Goal: Transaction & Acquisition: Purchase product/service

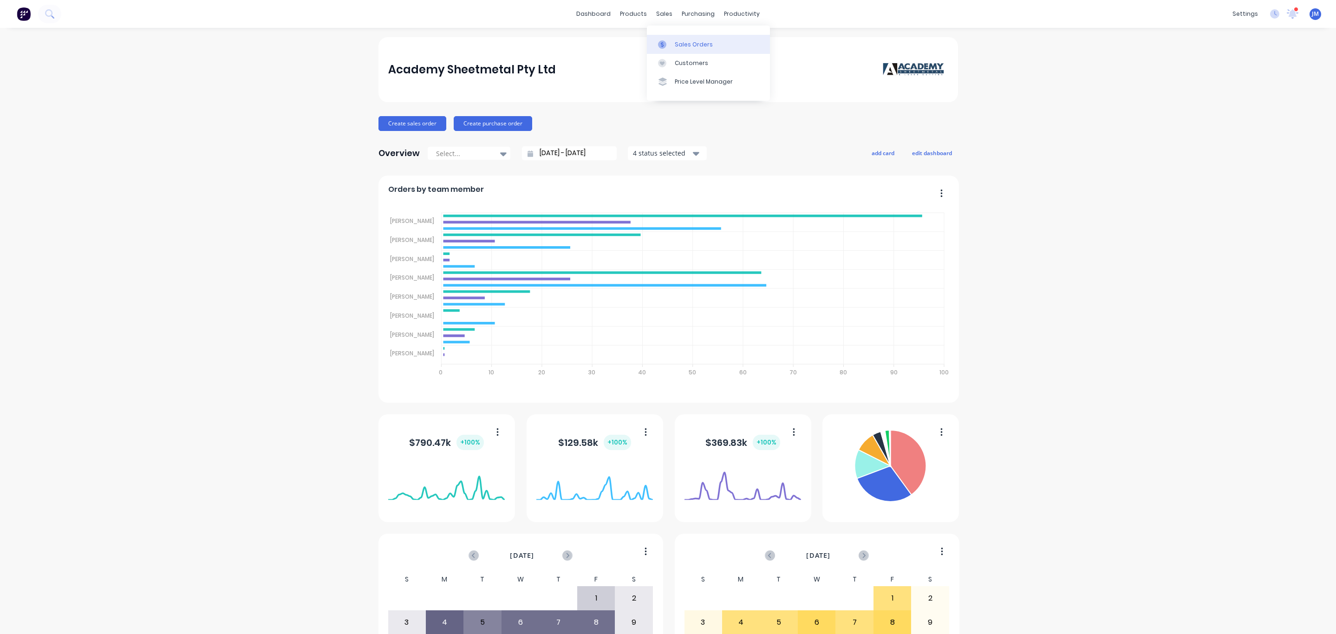
click at [673, 43] on link "Sales Orders" at bounding box center [708, 44] width 123 height 19
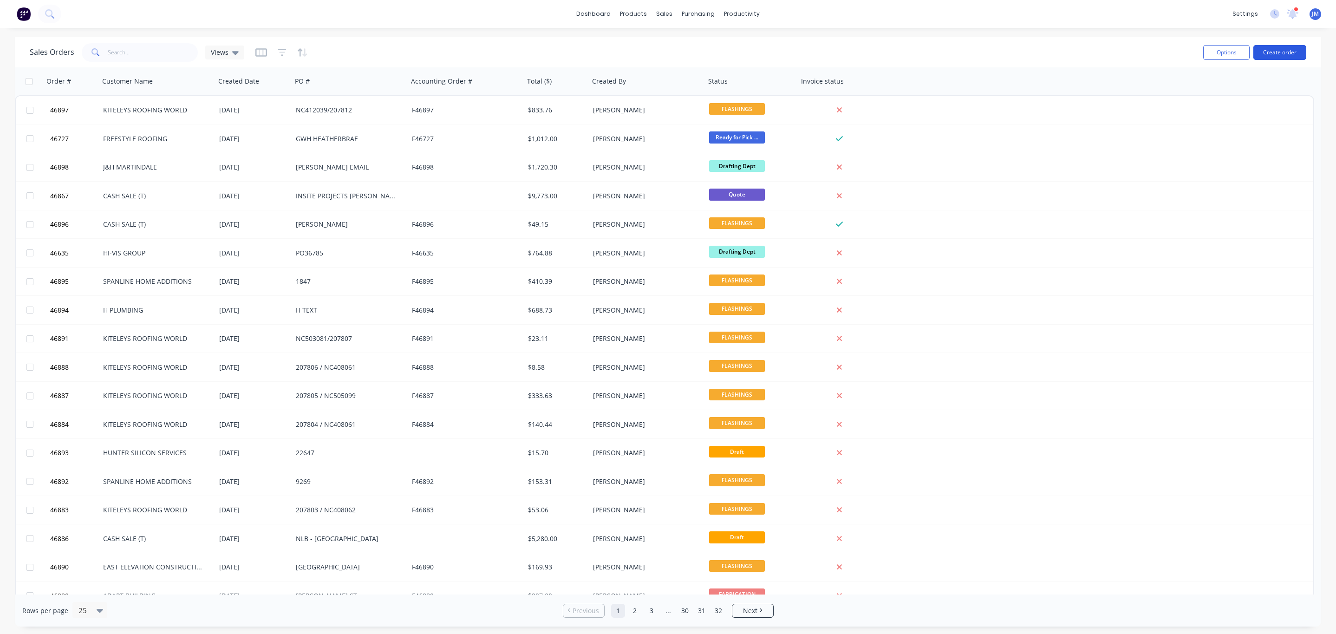
click at [1288, 54] on button "Create order" at bounding box center [1279, 52] width 53 height 15
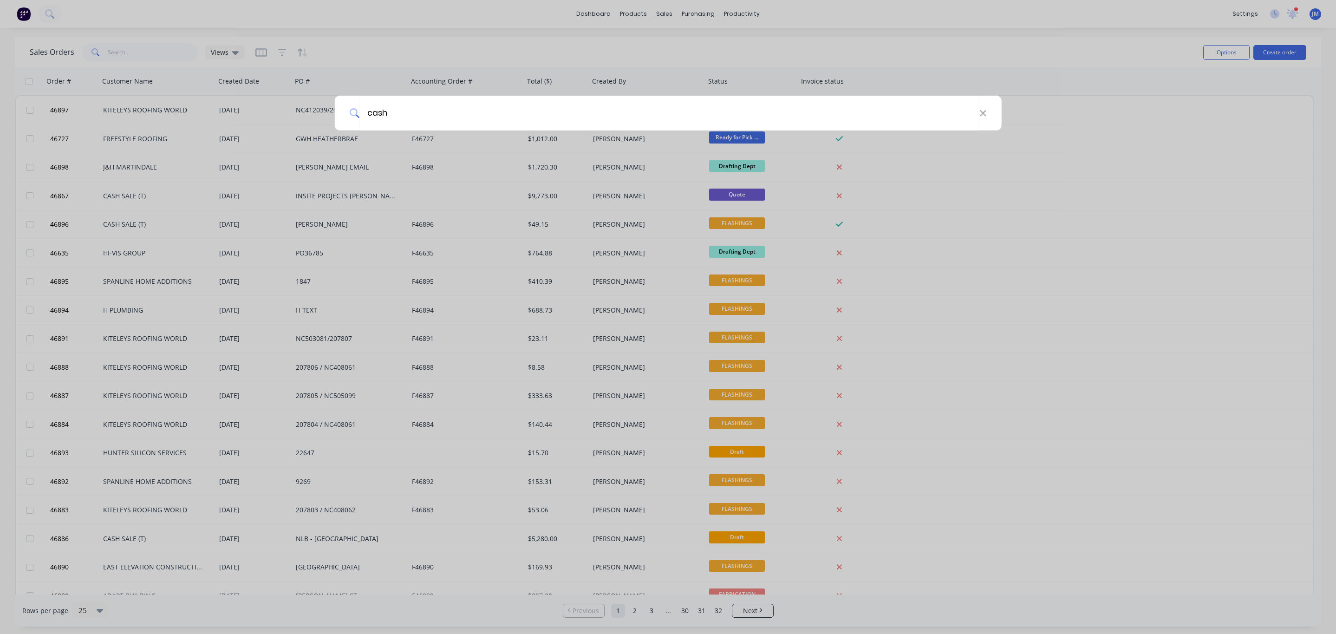
type input "cash"
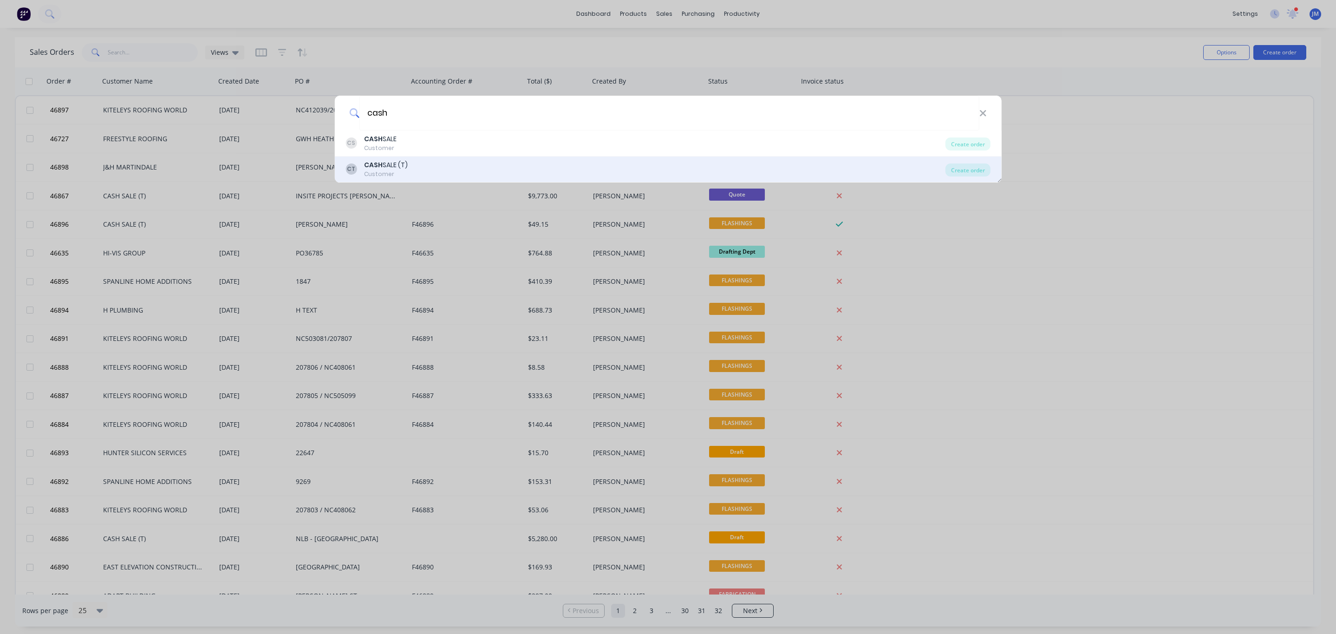
click at [432, 163] on div "CT CASH SALE (T) Customer" at bounding box center [645, 169] width 600 height 18
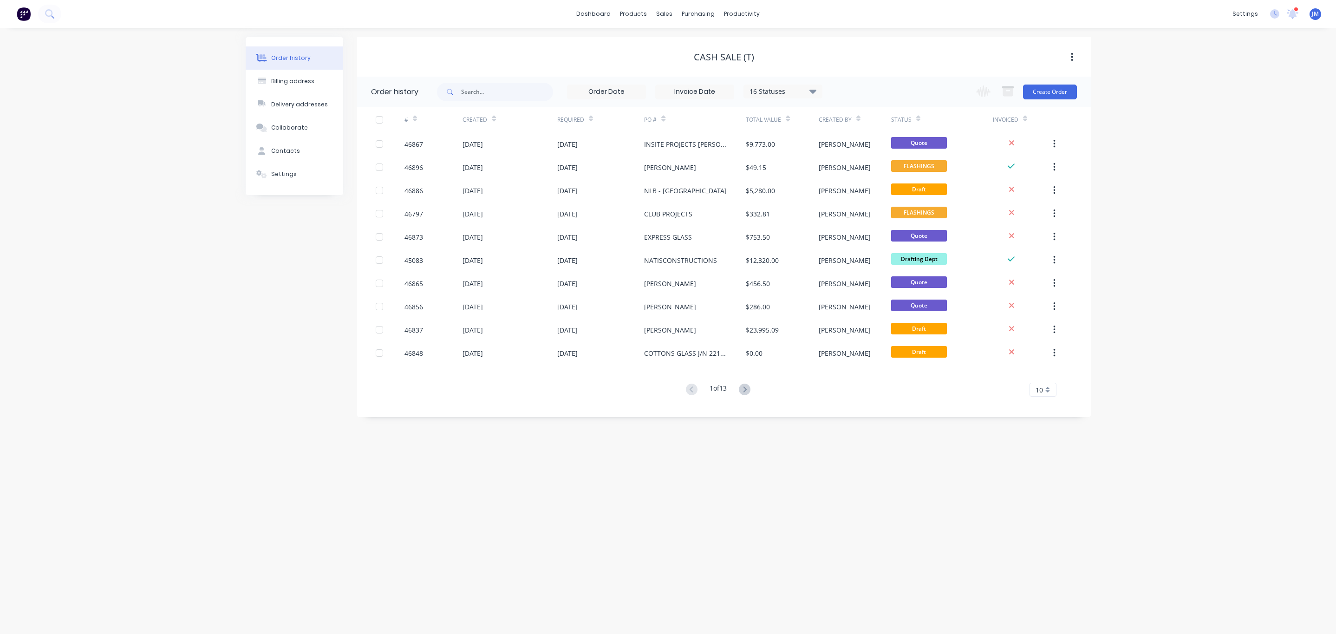
click at [1058, 106] on div "Change order status Submitted Drafting Dept PENDING MATERIAL / DETAIL FABRICATI…" at bounding box center [1023, 92] width 106 height 30
click at [1069, 90] on button "Create Order" at bounding box center [1050, 91] width 54 height 15
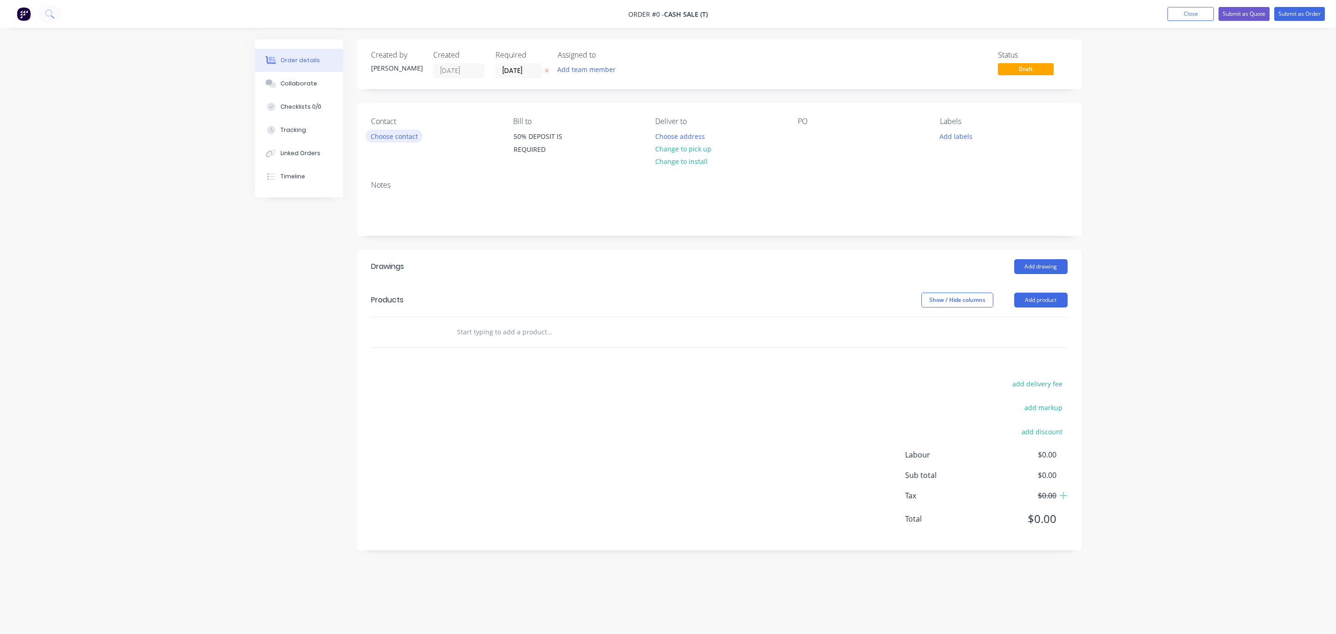
click at [400, 134] on button "Choose contact" at bounding box center [393, 136] width 57 height 13
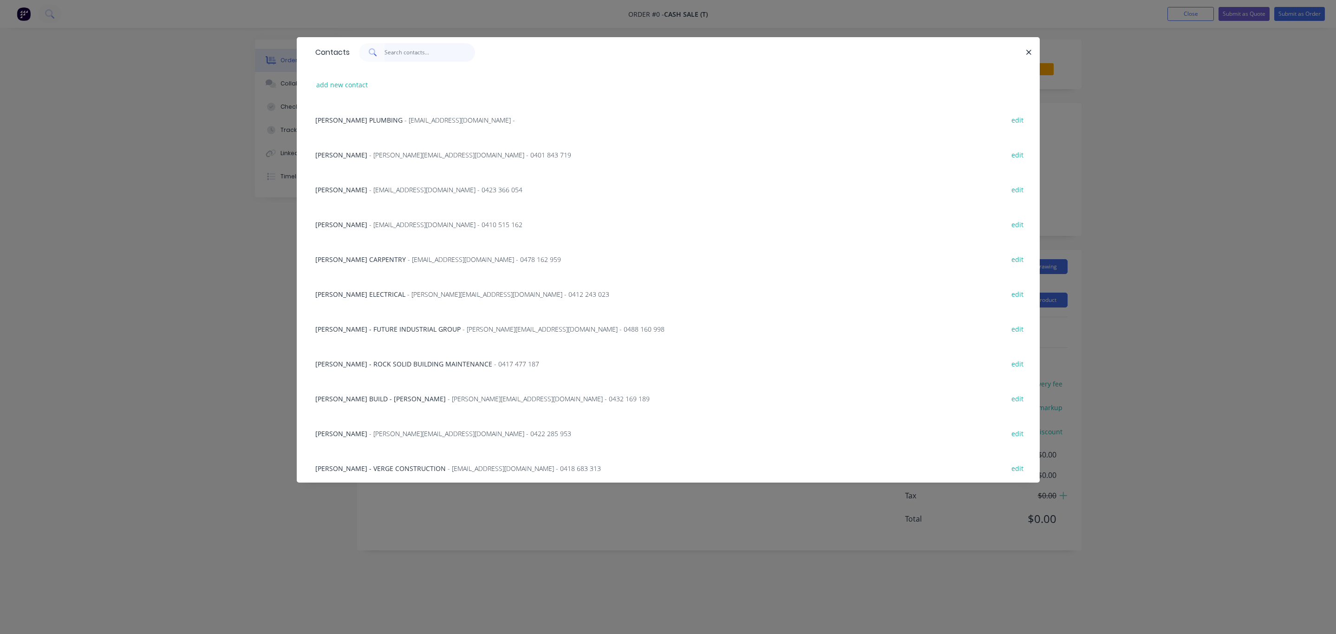
click at [411, 52] on input "text" at bounding box center [429, 52] width 91 height 19
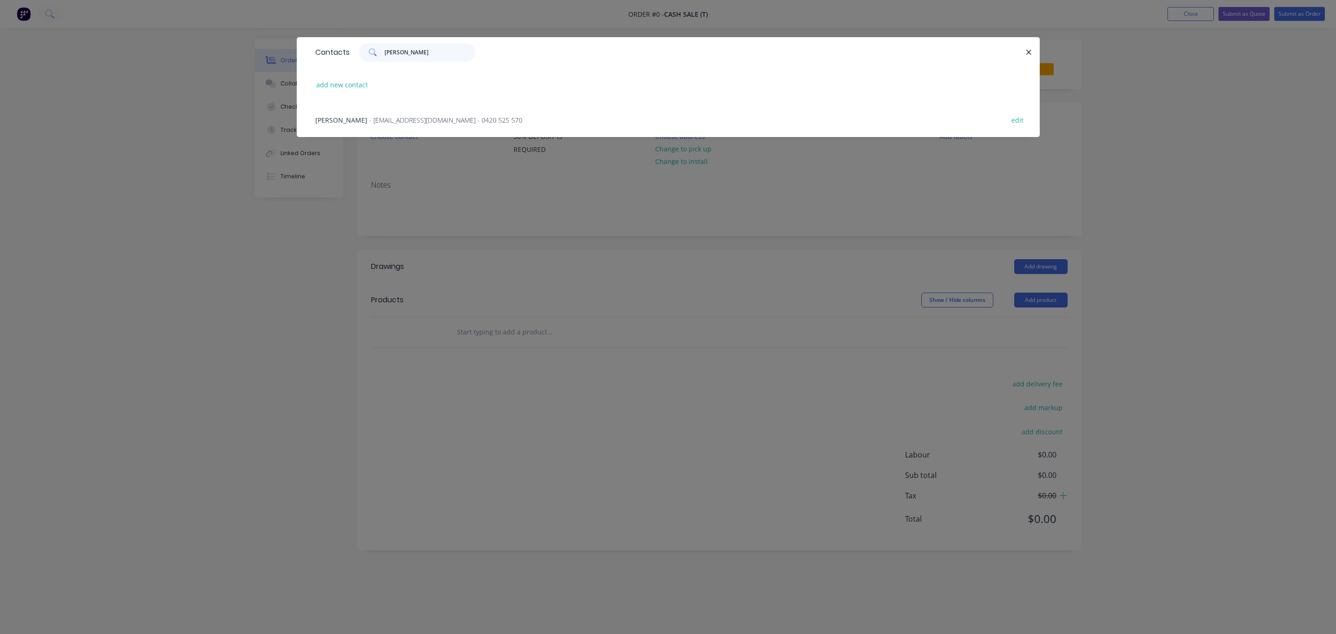
type input "[PERSON_NAME]"
click at [458, 116] on span "- [EMAIL_ADDRESS][DOMAIN_NAME] - 0420 525 570" at bounding box center [445, 120] width 153 height 9
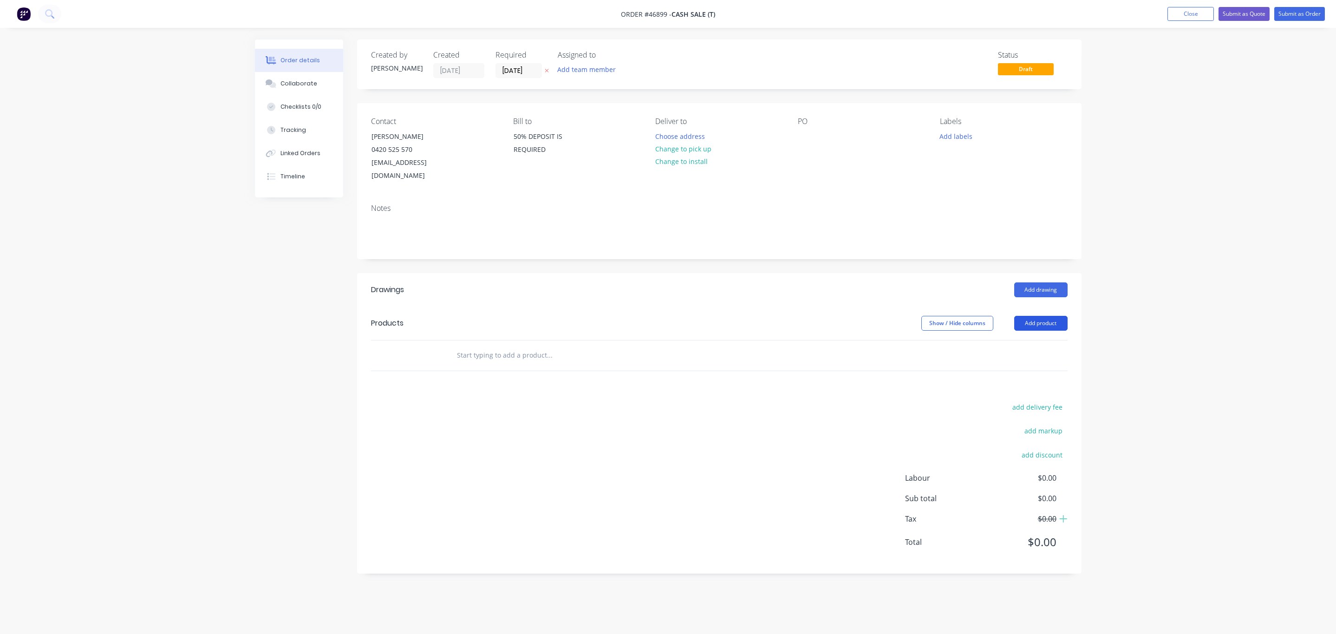
click at [1052, 316] on button "Add product" at bounding box center [1040, 323] width 53 height 15
click at [1010, 340] on div "Product catalogue" at bounding box center [1022, 346] width 71 height 13
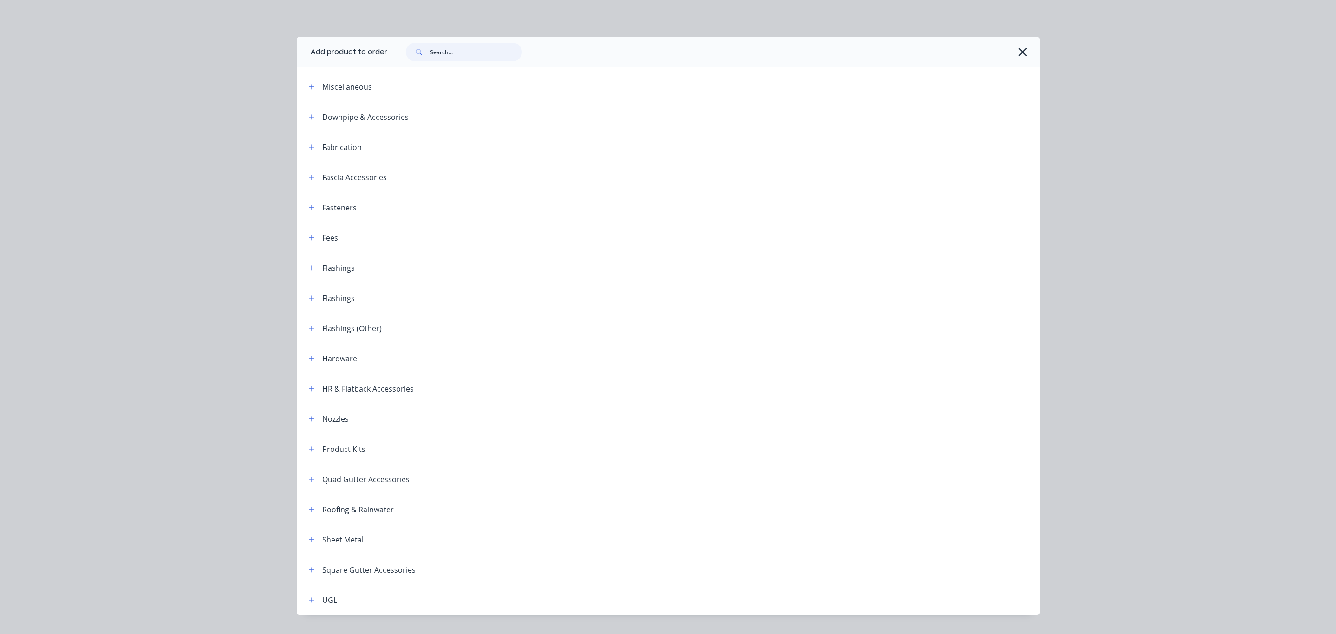
click at [459, 44] on input "text" at bounding box center [476, 52] width 92 height 19
type input "zip"
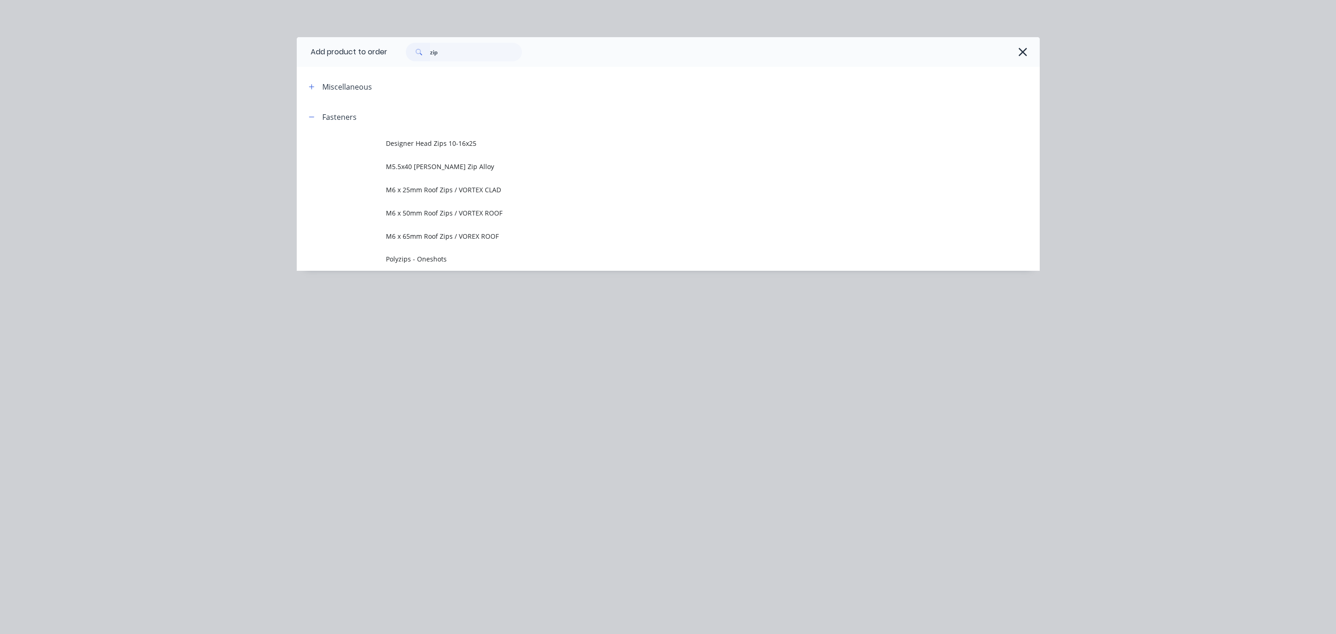
click at [494, 212] on span "M6 x 50mm Roof Zips / VORTEX ROOF" at bounding box center [647, 213] width 523 height 10
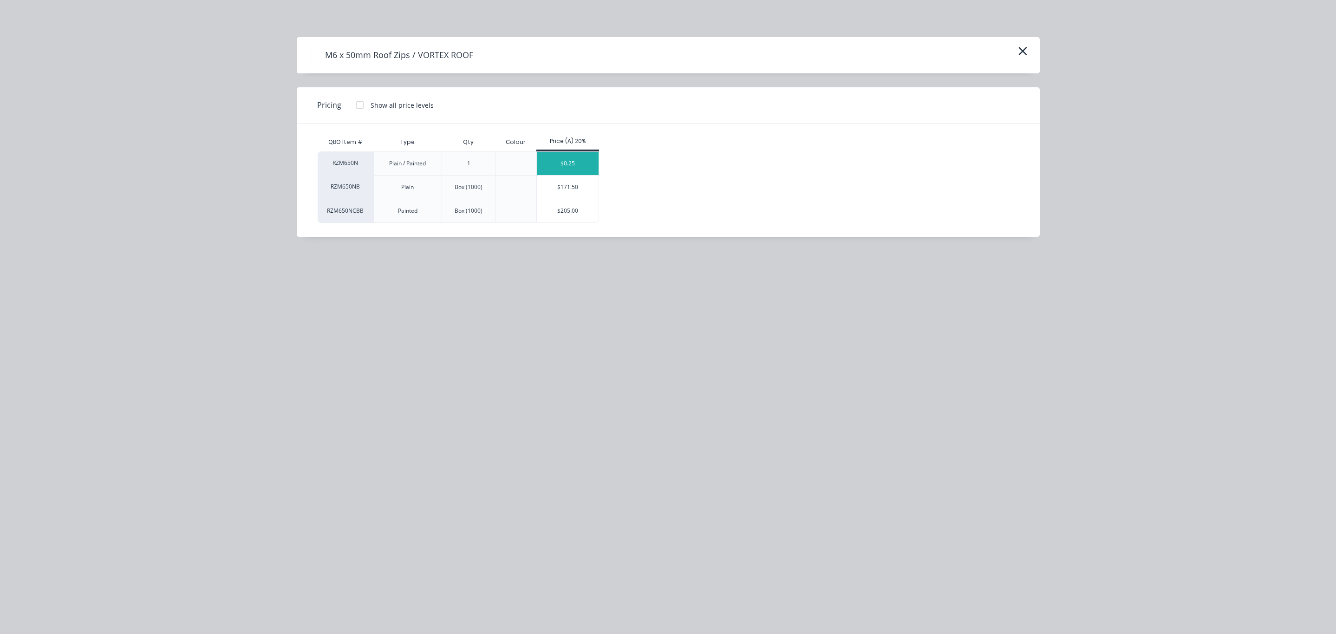
click at [570, 163] on div "$0.25" at bounding box center [568, 163] width 62 height 23
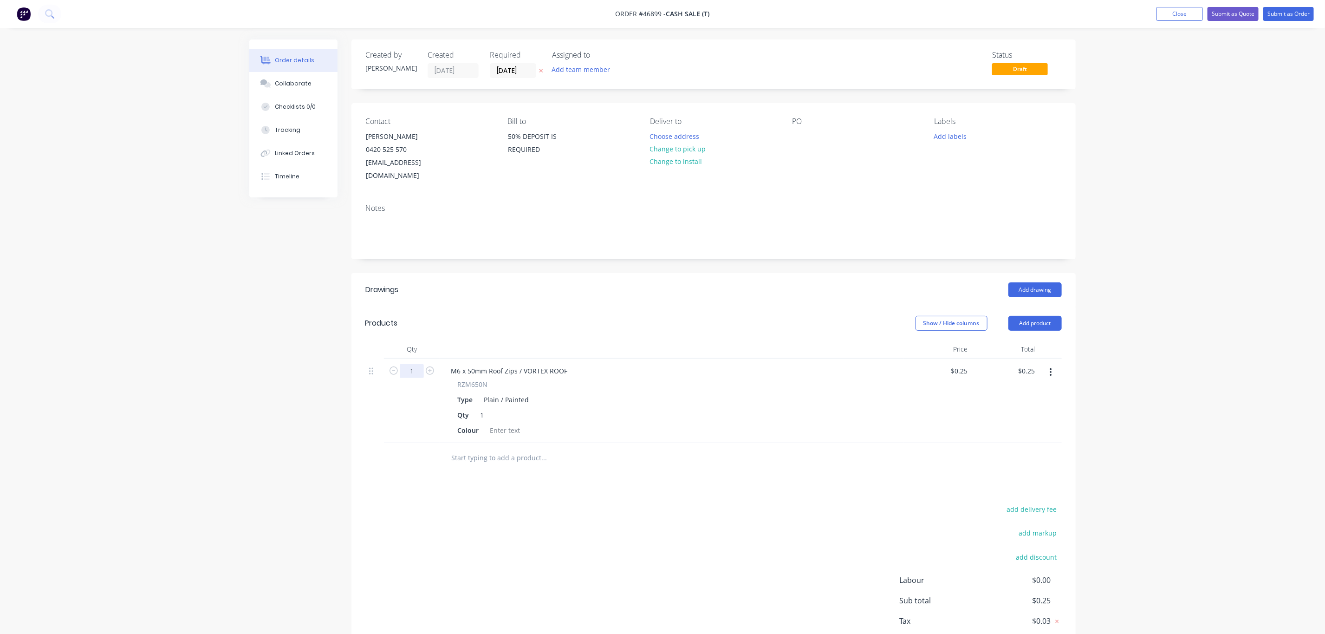
click at [409, 364] on input "1" at bounding box center [412, 371] width 24 height 14
type input "200"
type input "$50.00"
click at [1041, 316] on button "Add product" at bounding box center [1034, 323] width 53 height 15
click at [1000, 341] on div "Product catalogue" at bounding box center [1017, 346] width 71 height 13
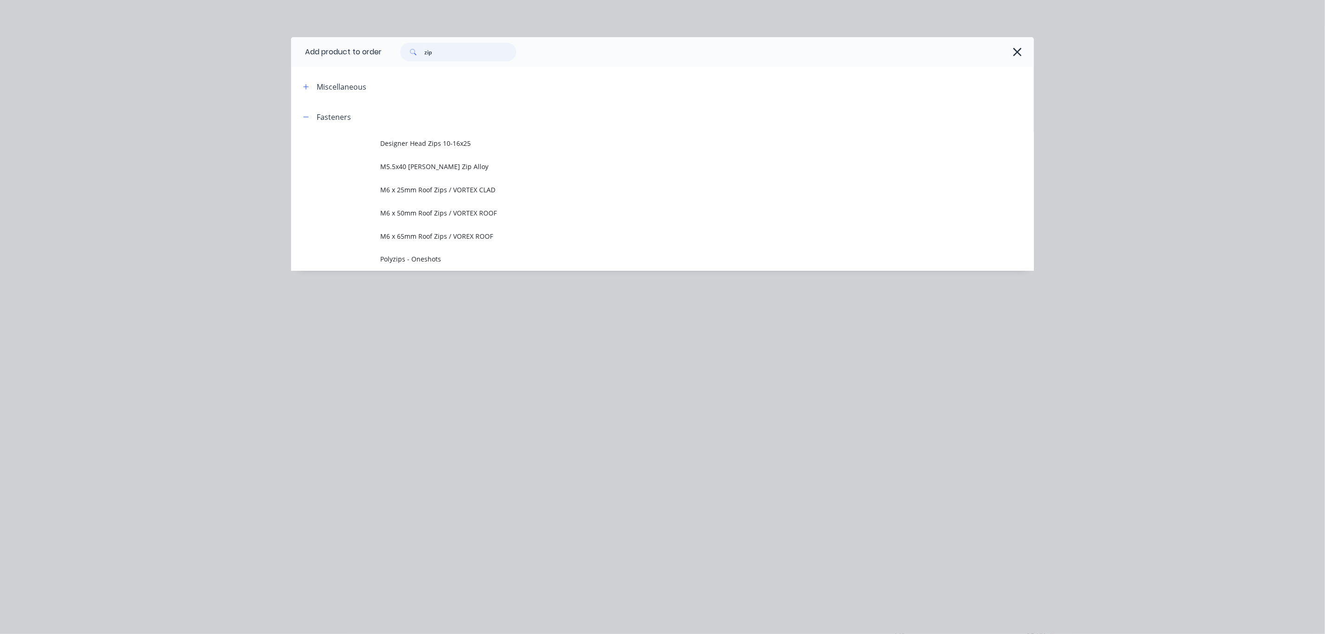
drag, startPoint x: 448, startPoint y: 54, endPoint x: 337, endPoint y: 59, distance: 111.5
click at [339, 59] on header "Add product to order zip" at bounding box center [662, 52] width 743 height 30
type input "t"
type input "rivet"
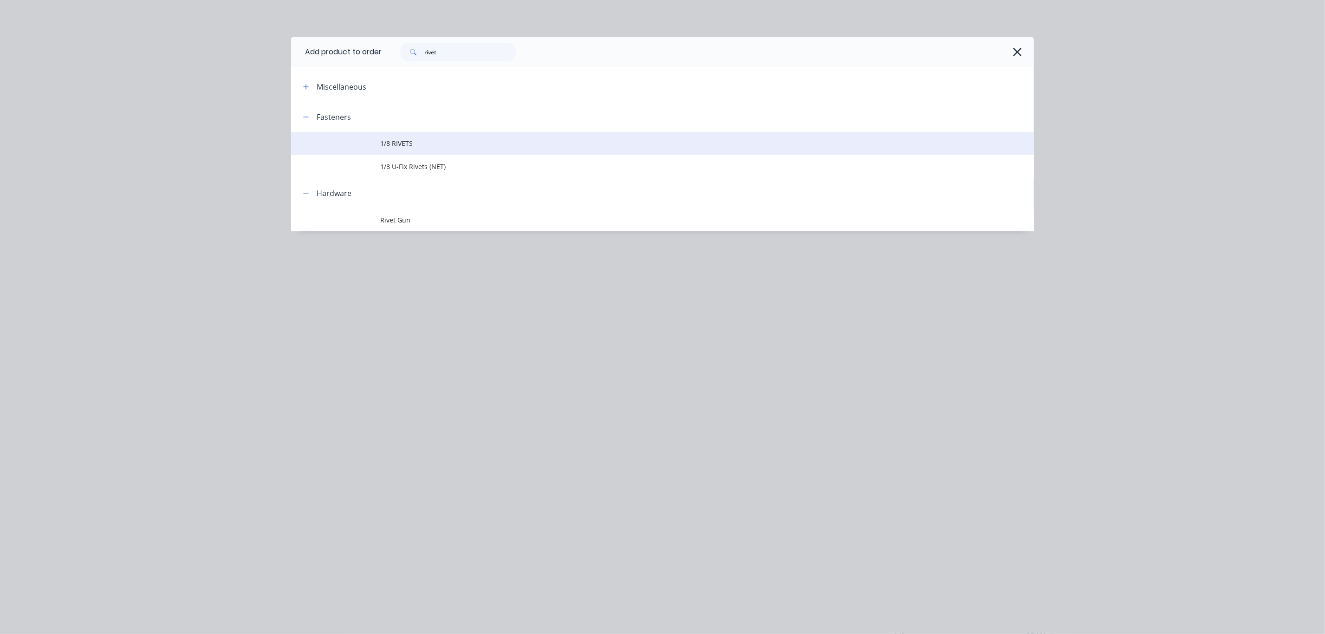
click at [416, 141] on span "1/8 RIVETS" at bounding box center [641, 143] width 523 height 10
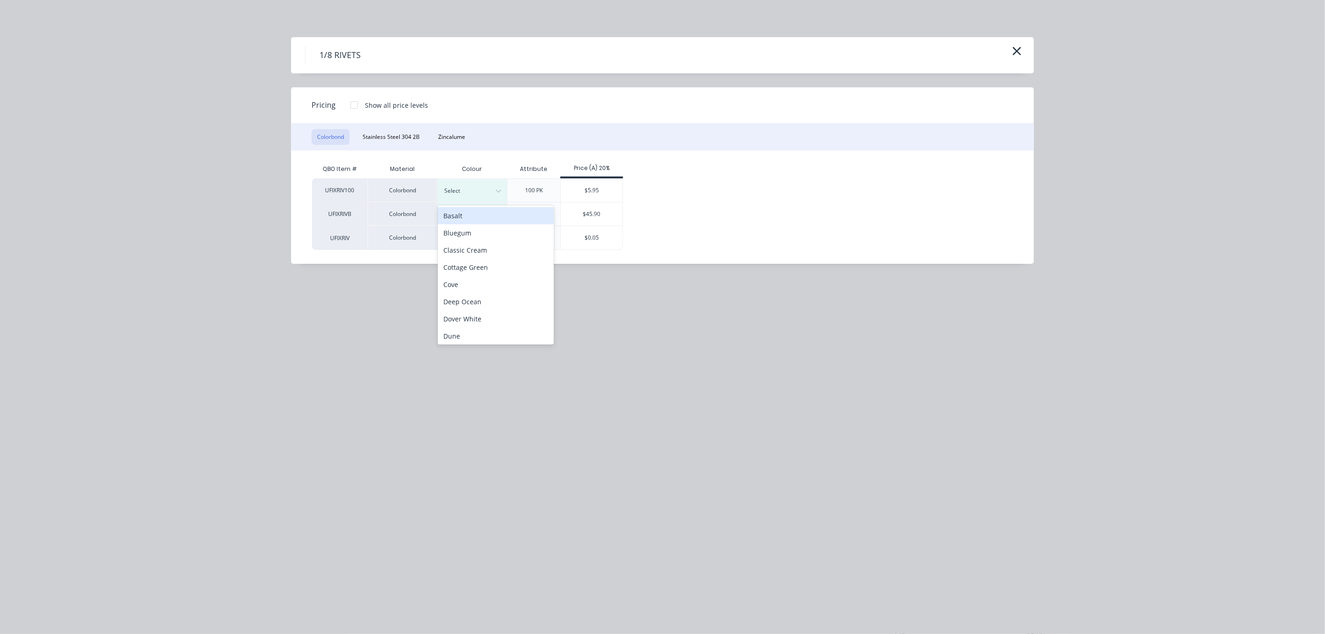
drag, startPoint x: 453, startPoint y: 181, endPoint x: 475, endPoint y: 234, distance: 57.4
click at [453, 180] on div "Select" at bounding box center [473, 190] width 70 height 23
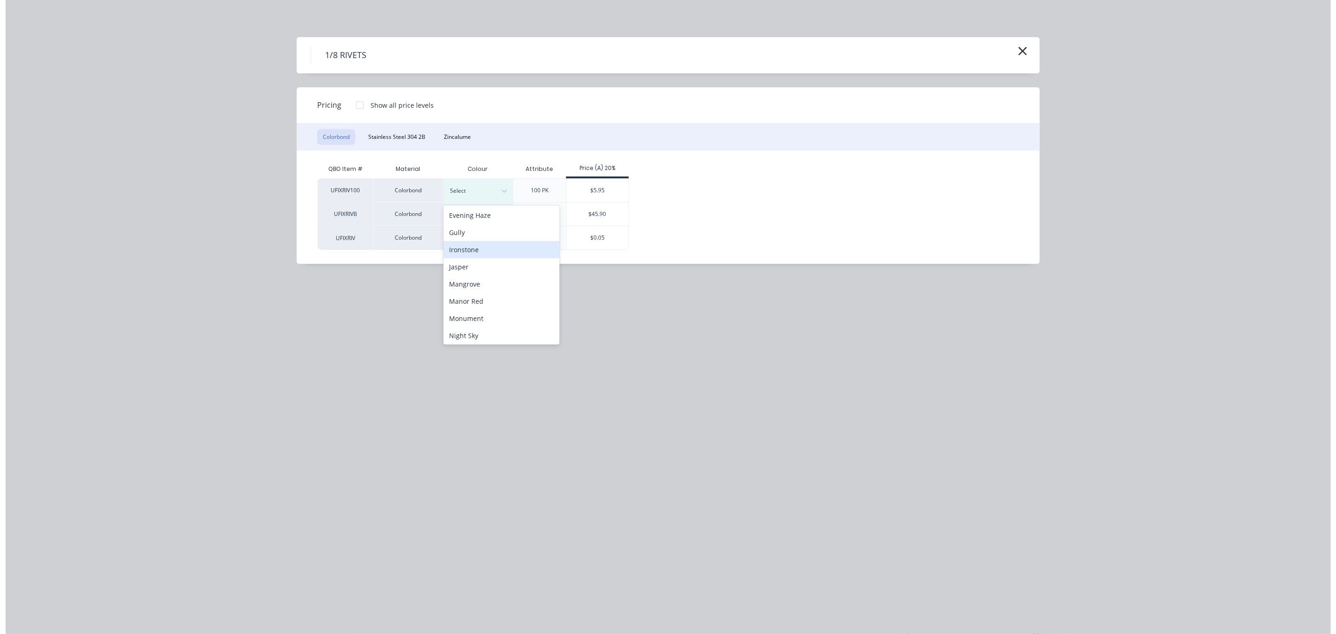
scroll to position [171, 0]
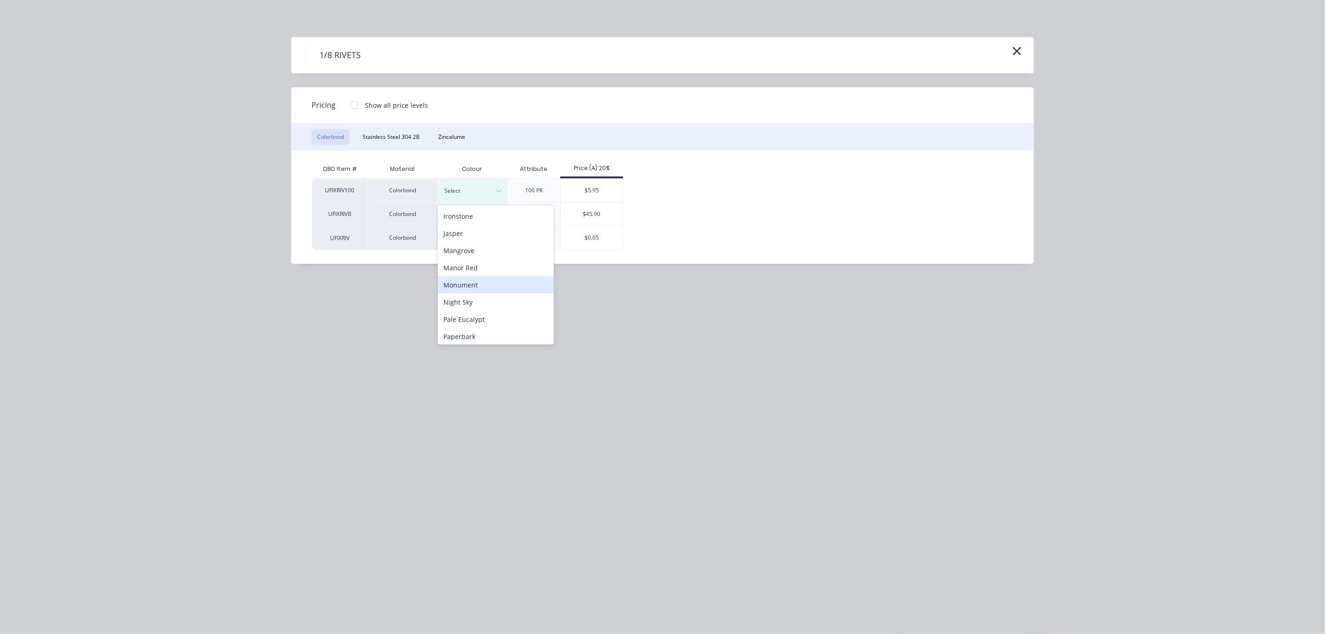
click at [488, 288] on div "Monument" at bounding box center [496, 284] width 116 height 17
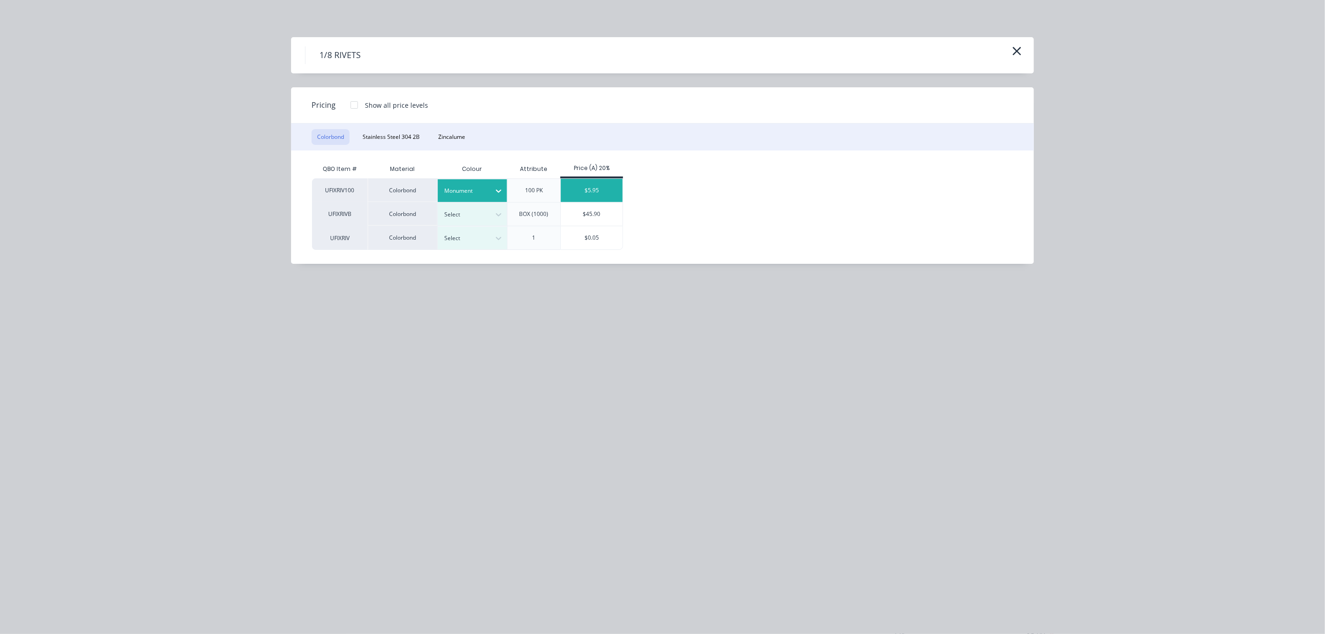
click at [604, 198] on div "$5.95" at bounding box center [592, 190] width 62 height 23
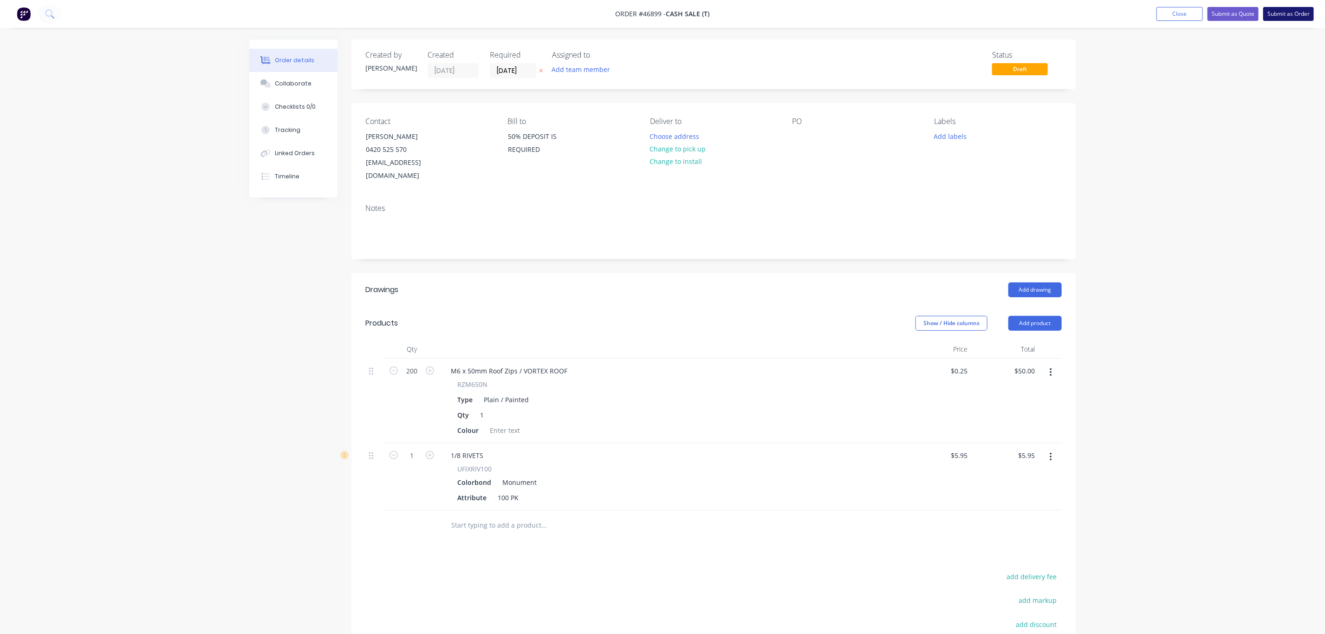
click at [1279, 17] on button "Submit as Order" at bounding box center [1288, 14] width 51 height 14
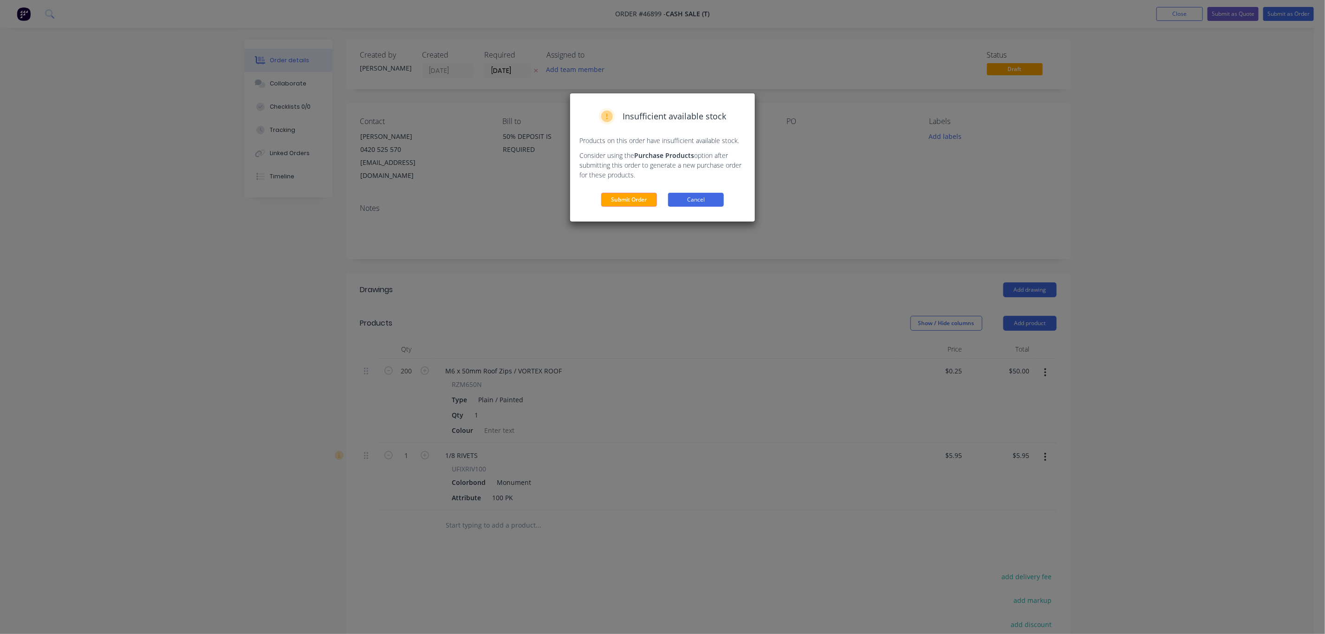
click at [695, 199] on button "Cancel" at bounding box center [696, 200] width 56 height 14
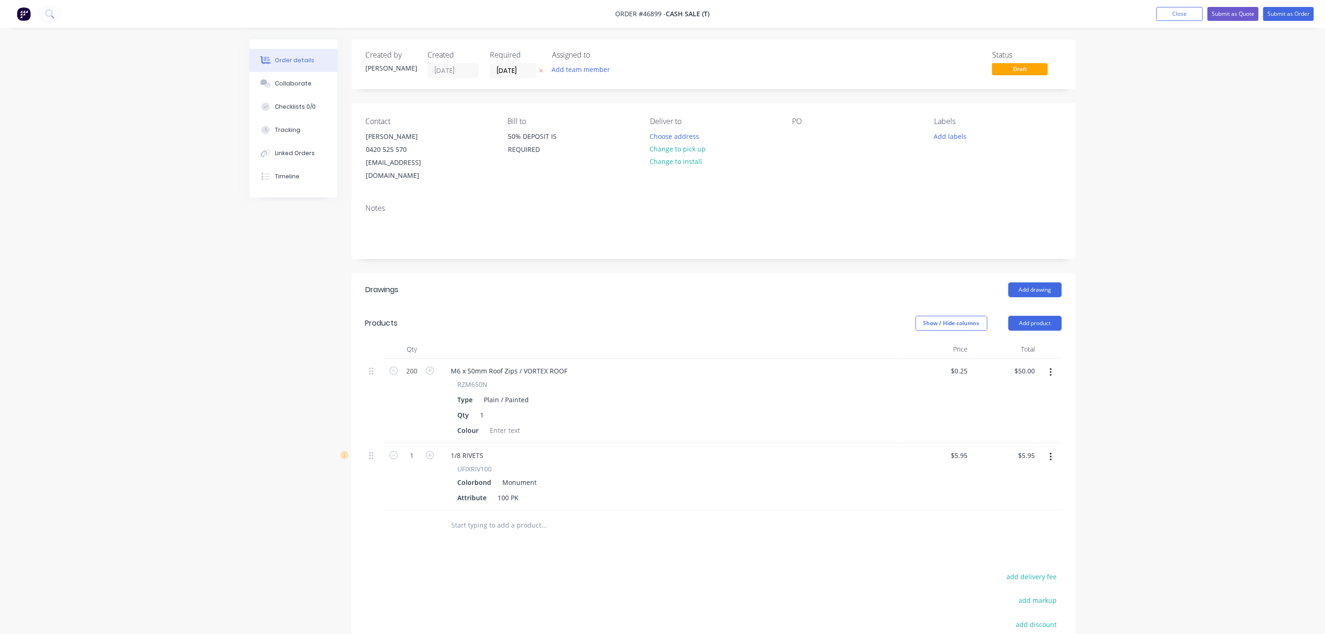
click at [815, 139] on div "PO" at bounding box center [855, 149] width 127 height 65
click at [811, 130] on div "PO" at bounding box center [855, 149] width 127 height 65
click at [1303, 13] on button "Submit as Order" at bounding box center [1288, 14] width 51 height 14
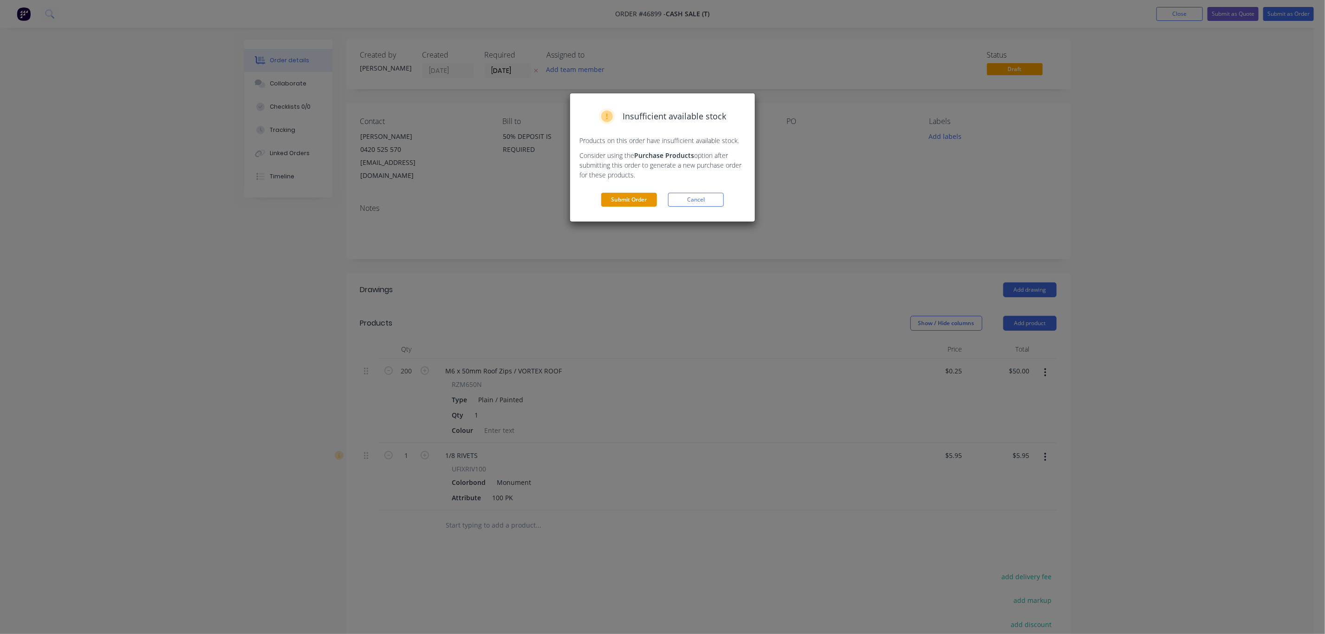
click at [618, 202] on button "Submit Order" at bounding box center [629, 200] width 56 height 14
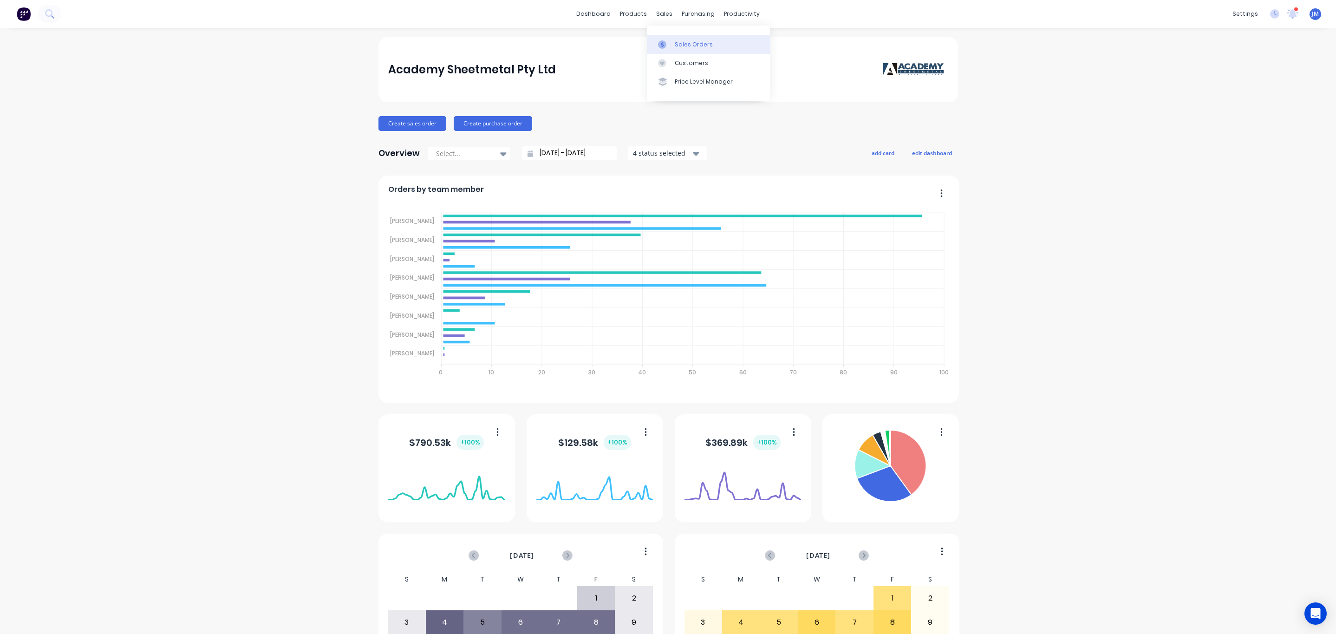
click at [675, 44] on div "Sales Orders" at bounding box center [694, 44] width 38 height 8
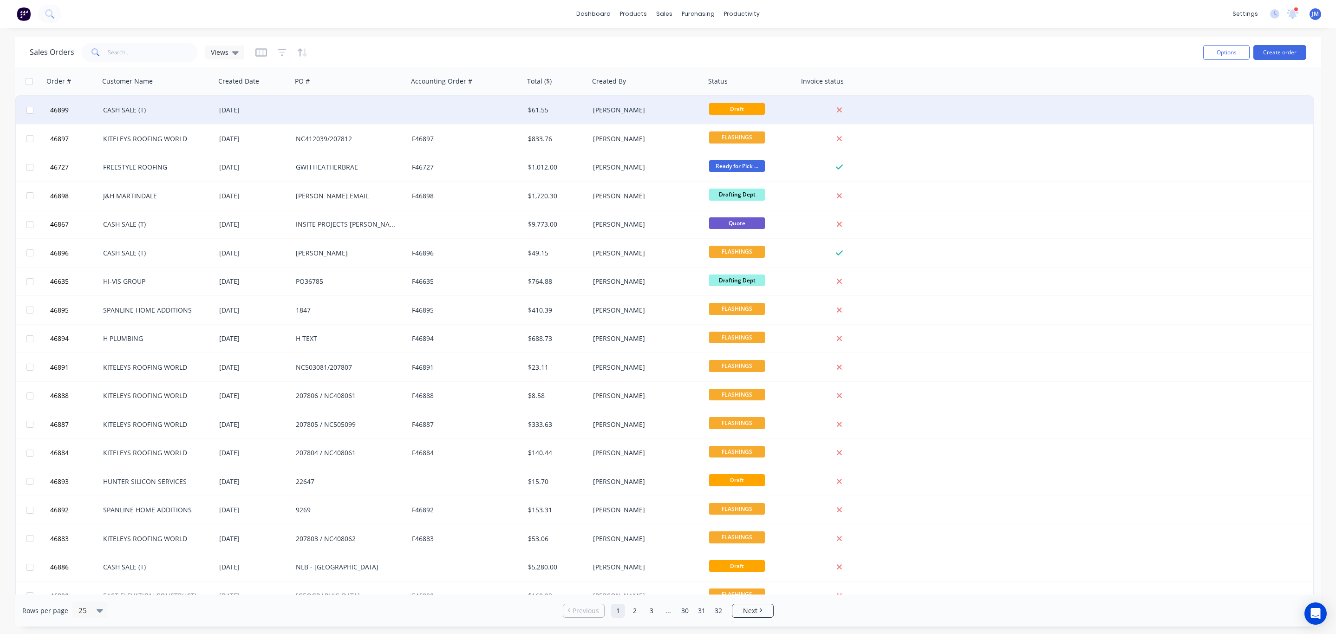
click at [487, 120] on div at bounding box center [466, 110] width 116 height 28
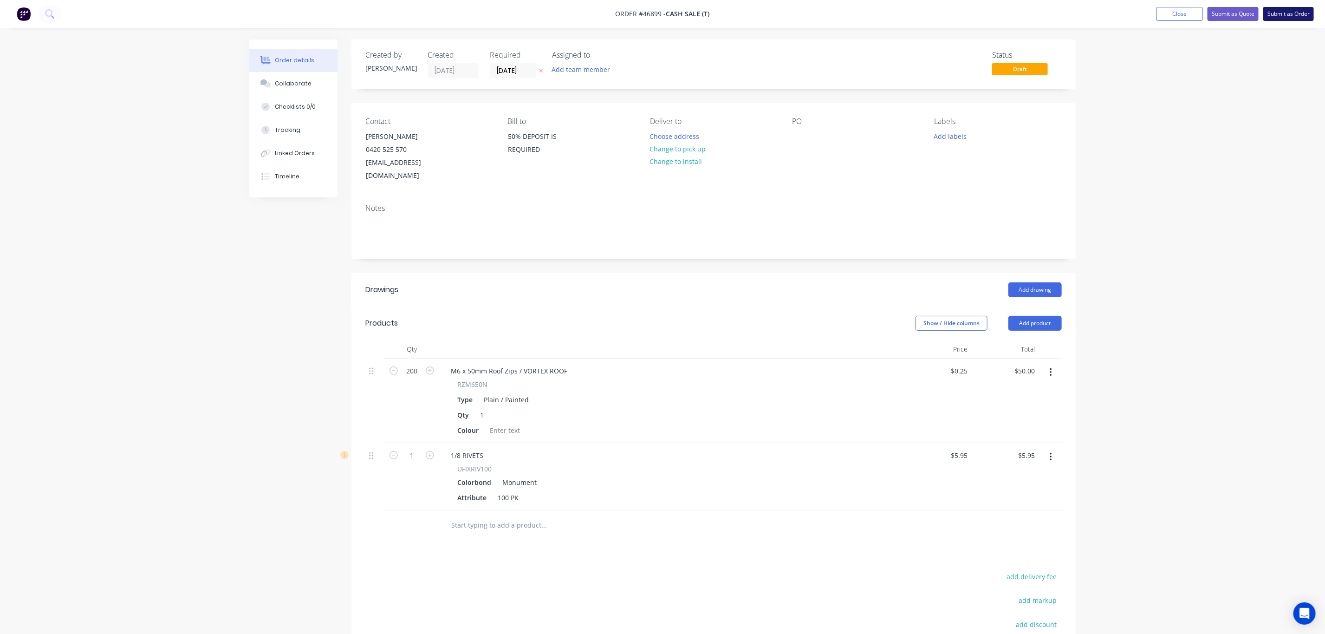
click at [1297, 14] on button "Submit as Order" at bounding box center [1288, 14] width 51 height 14
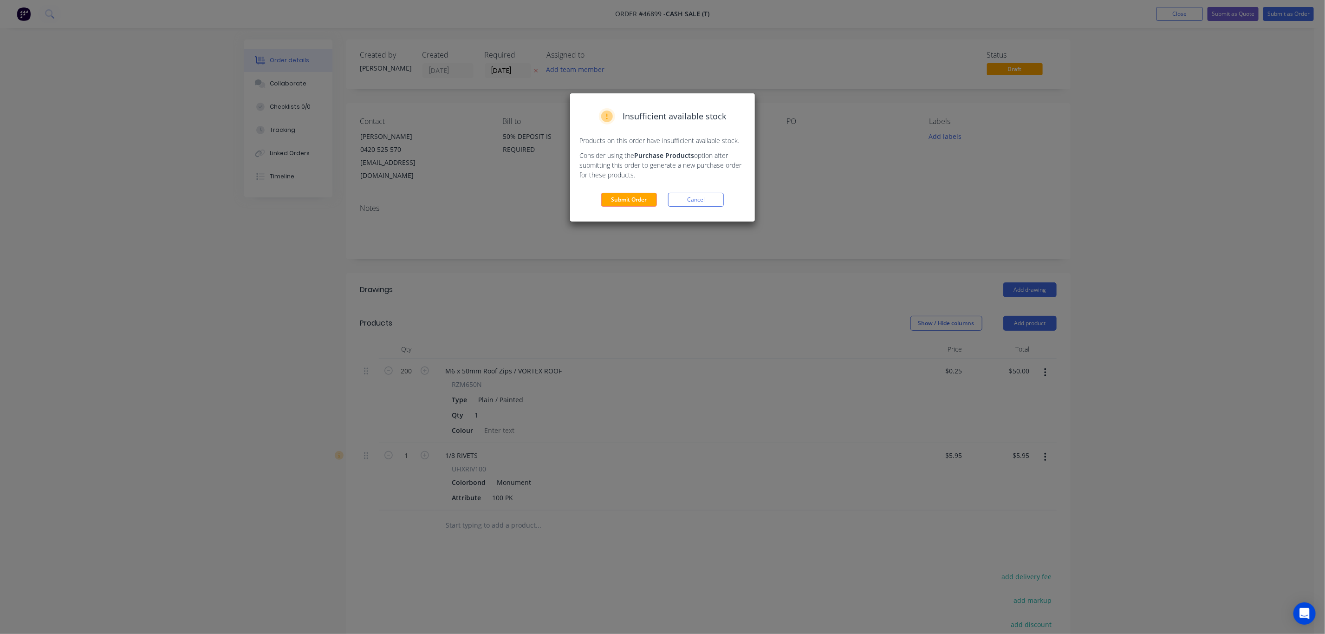
click at [635, 209] on div "Insufficient available stock Products on this order have insufficient available…" at bounding box center [662, 157] width 185 height 128
click at [637, 198] on button "Submit Order" at bounding box center [629, 200] width 56 height 14
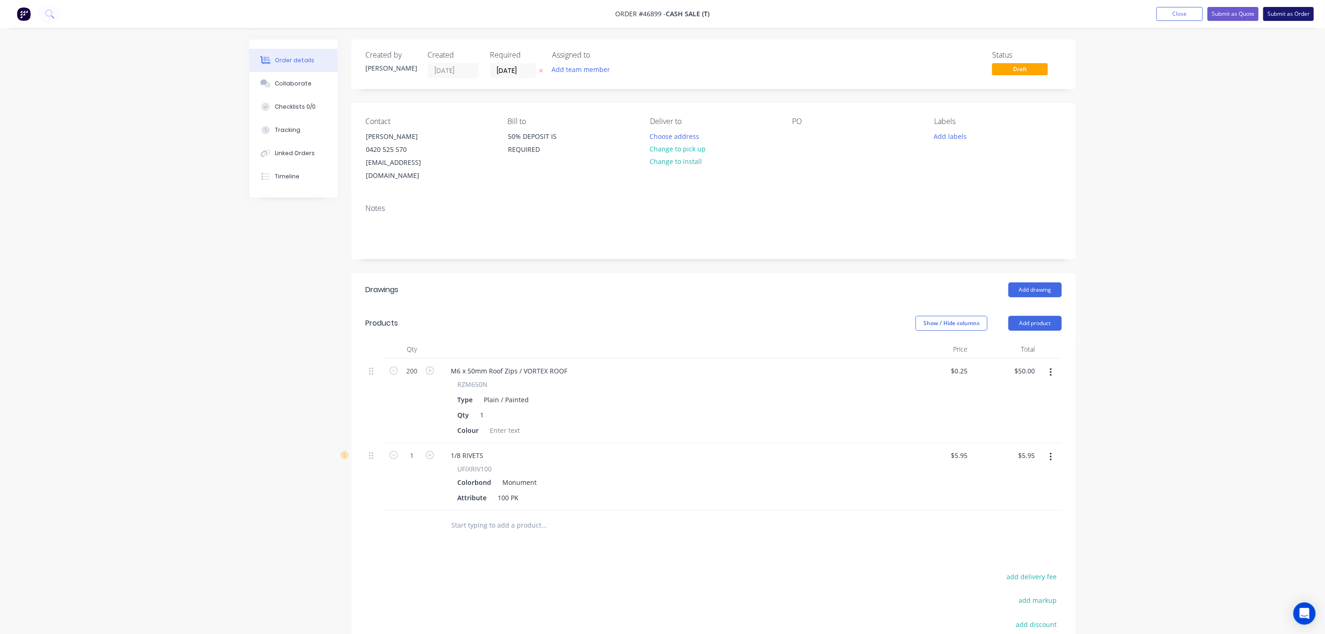
click at [1281, 10] on button "Submit as Order" at bounding box center [1288, 14] width 51 height 14
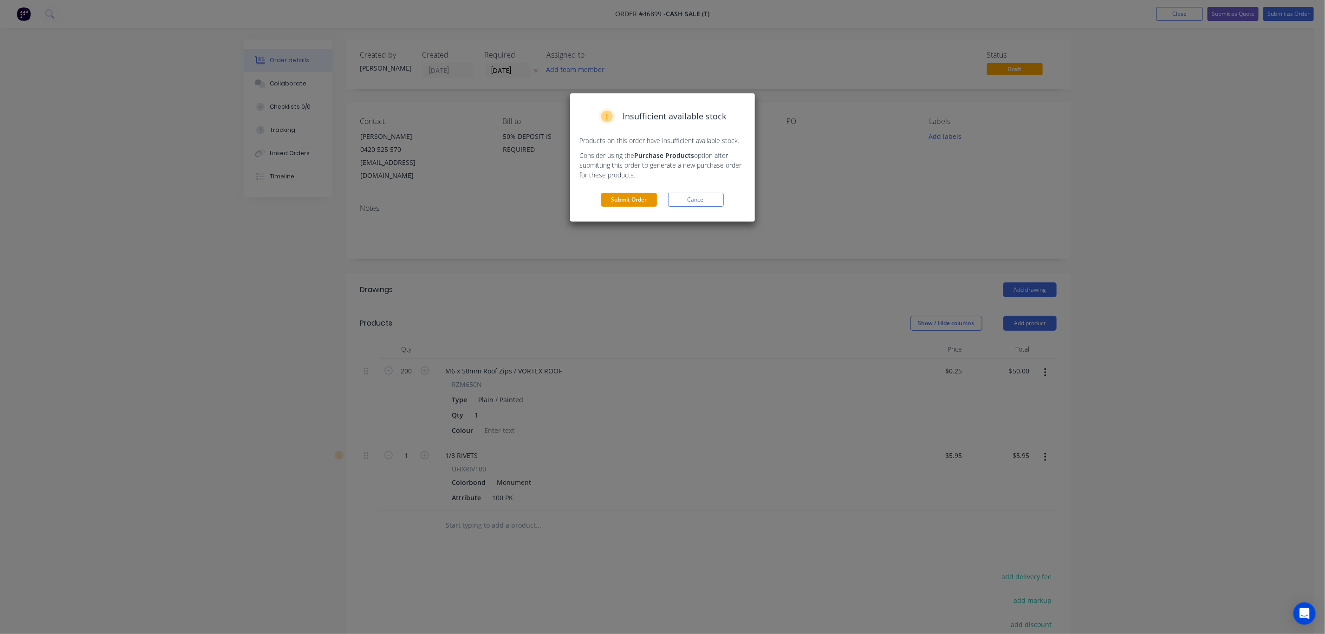
click at [640, 193] on button "Submit Order" at bounding box center [629, 200] width 56 height 14
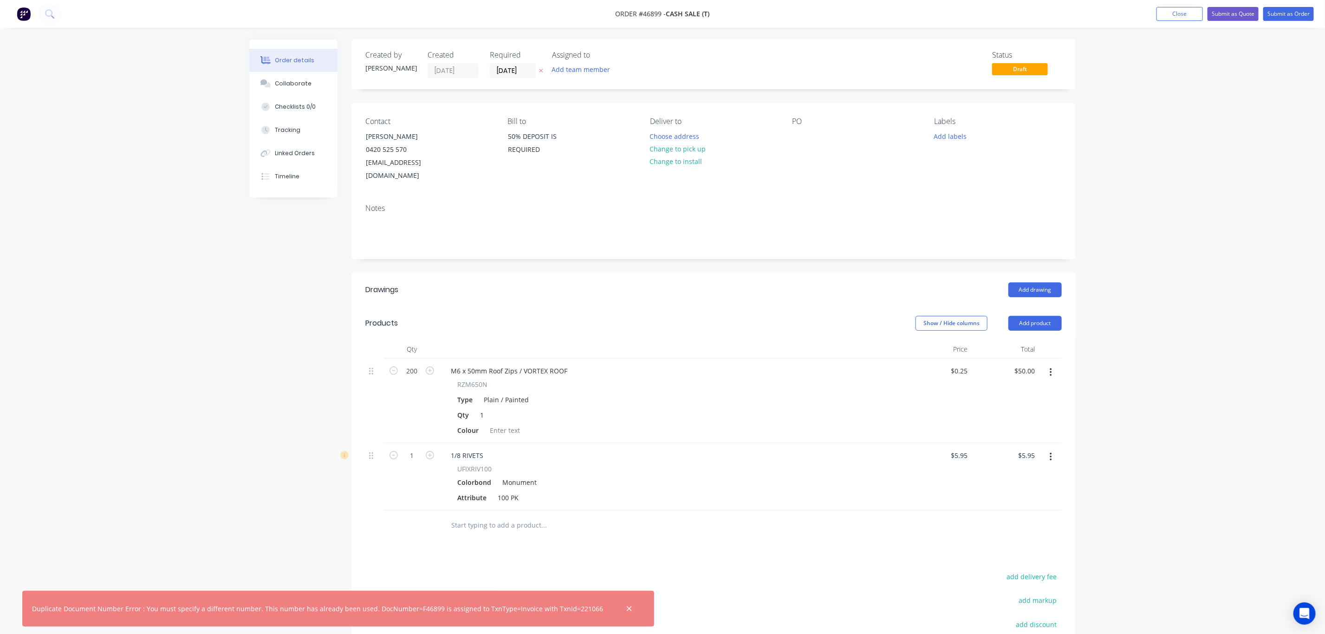
click at [614, 604] on div at bounding box center [629, 608] width 30 height 22
click at [624, 609] on button "button" at bounding box center [630, 609] width 12 height 12
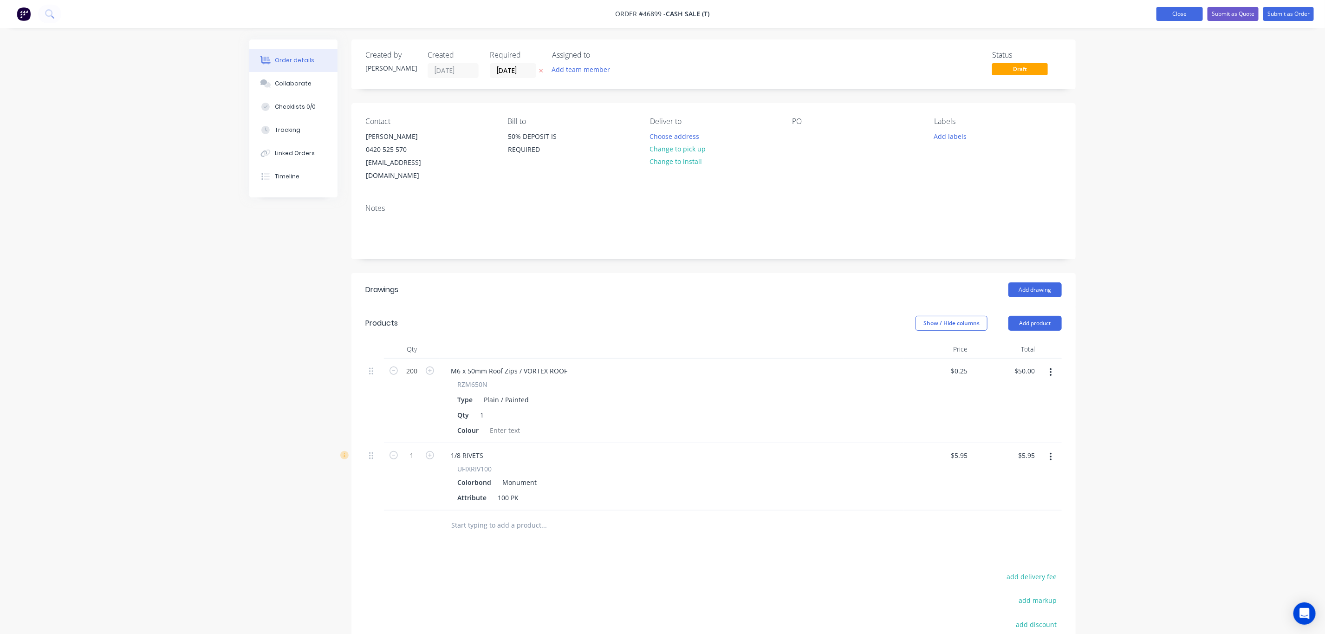
click at [1177, 7] on button "Close" at bounding box center [1179, 14] width 46 height 14
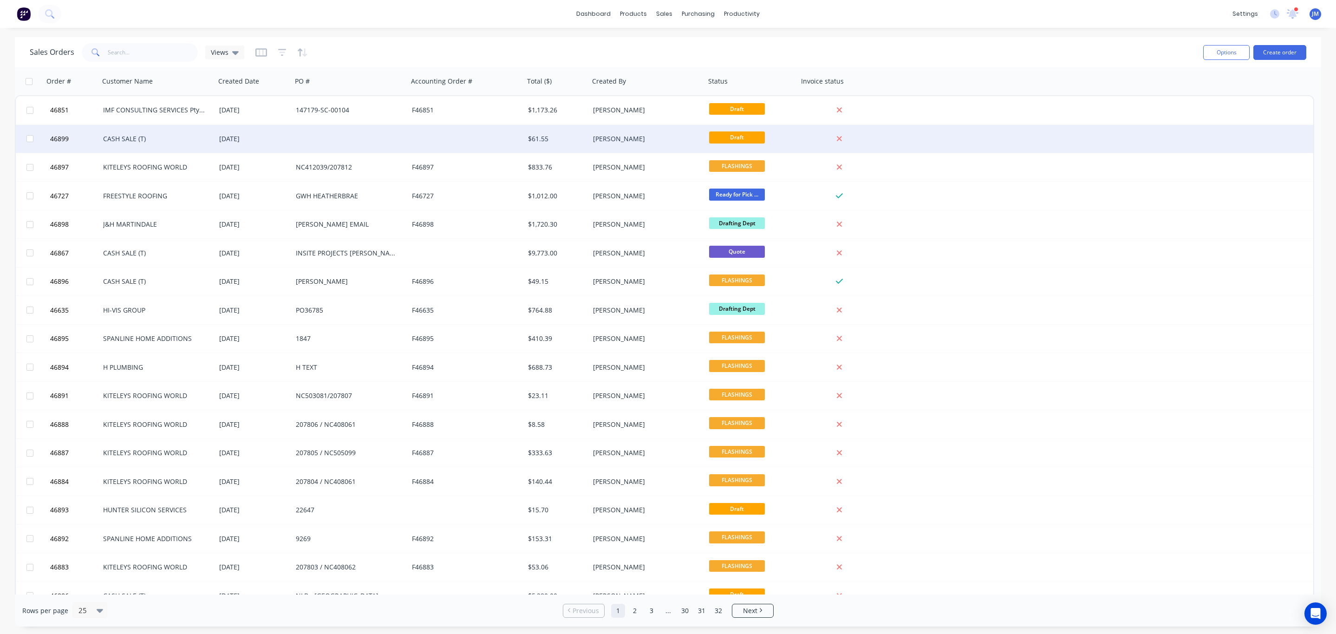
click at [626, 134] on div "[PERSON_NAME]" at bounding box center [644, 138] width 103 height 9
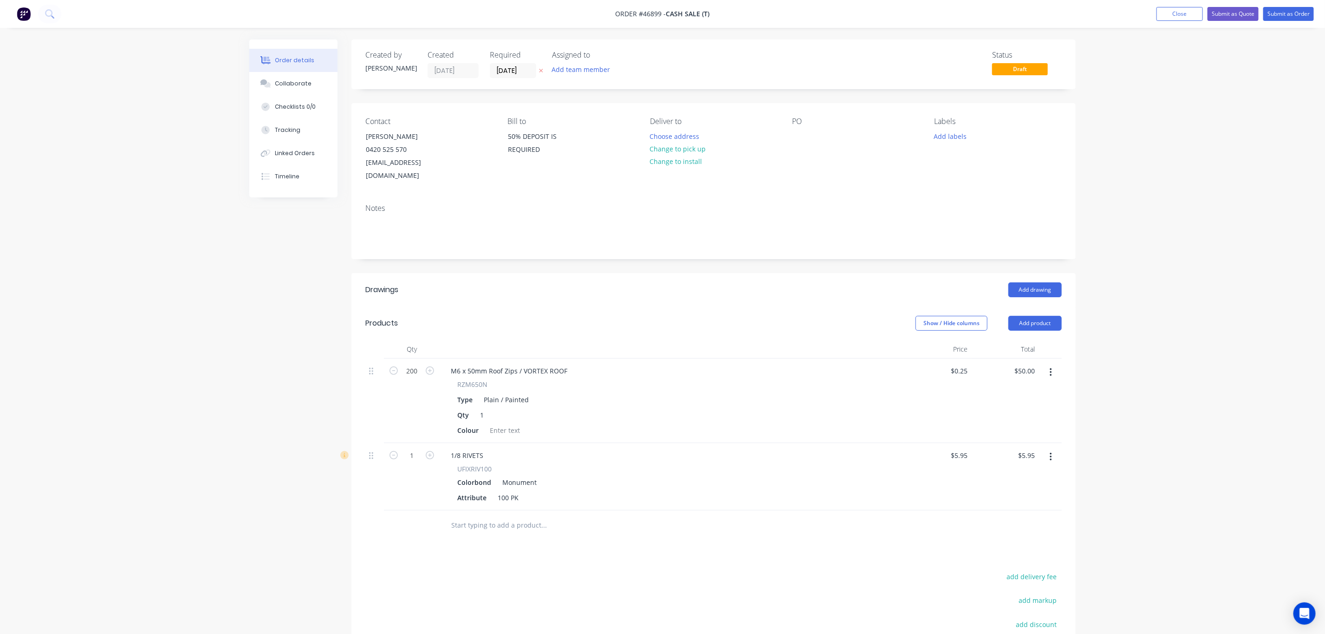
click at [1026, 71] on span "Draft" at bounding box center [1020, 69] width 56 height 12
click at [1019, 70] on span "Draft" at bounding box center [1020, 69] width 56 height 12
click at [1284, 9] on button "Submit as Order" at bounding box center [1288, 14] width 51 height 14
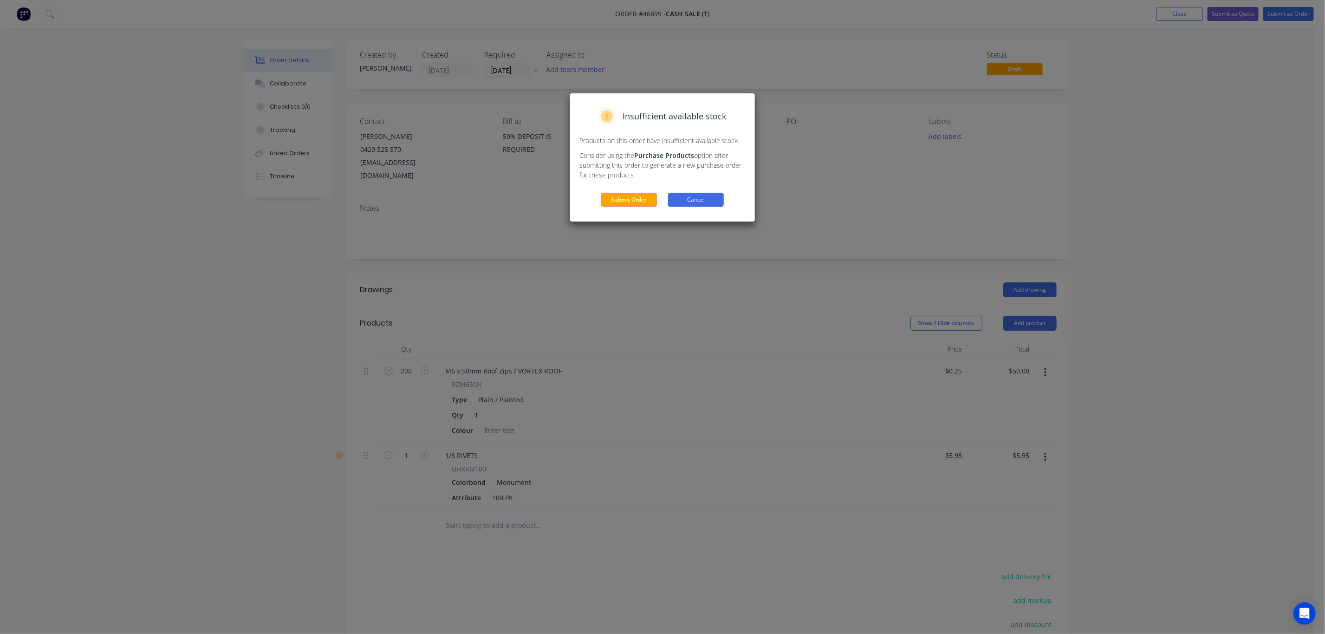
click at [708, 200] on button "Cancel" at bounding box center [696, 200] width 56 height 14
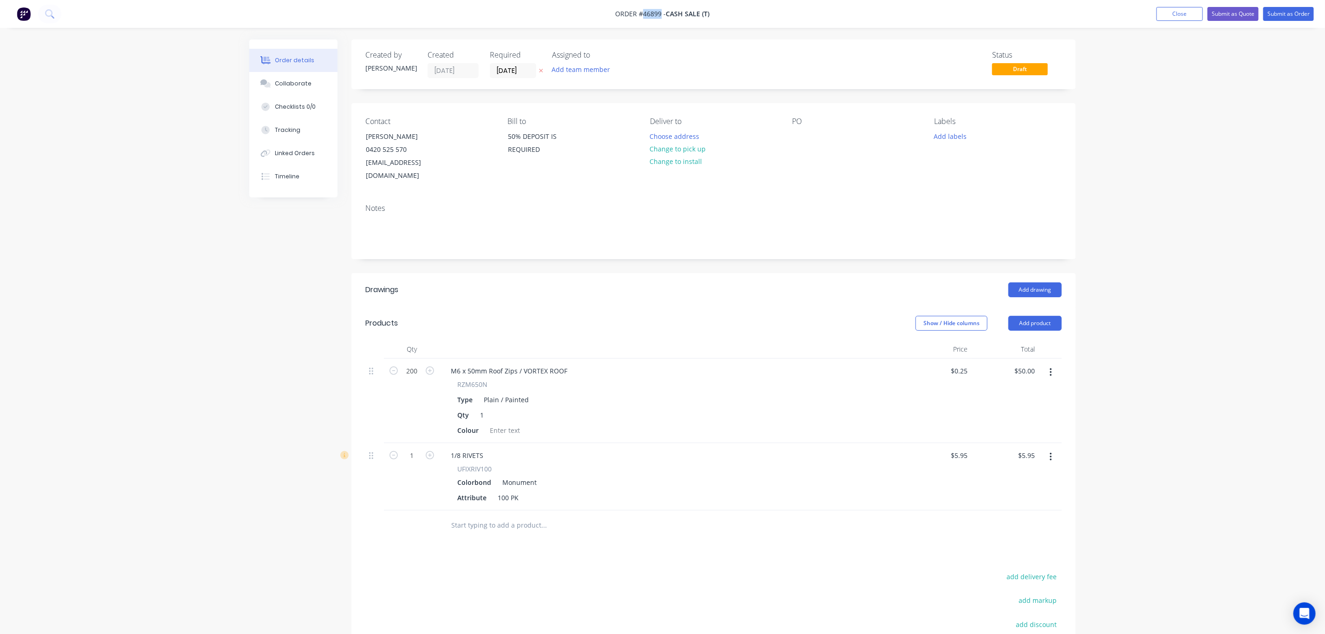
drag, startPoint x: 660, startPoint y: 10, endPoint x: 643, endPoint y: 10, distance: 17.6
click at [643, 10] on span "Order #46899 -" at bounding box center [641, 14] width 51 height 9
copy span "46899"
click at [234, 282] on div "Order details Collaborate Checklists 0/0 Tracking Linked Orders Timeline Order …" at bounding box center [662, 378] width 1325 height 757
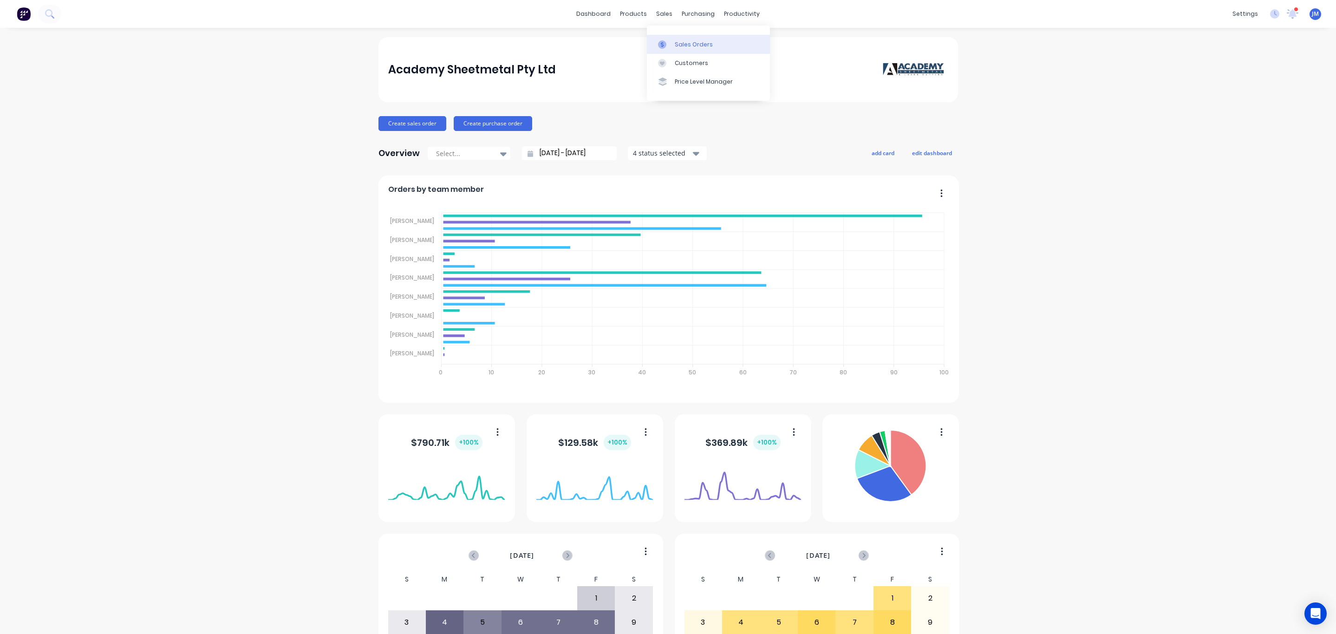
click at [684, 48] on div "Sales Orders" at bounding box center [694, 44] width 38 height 8
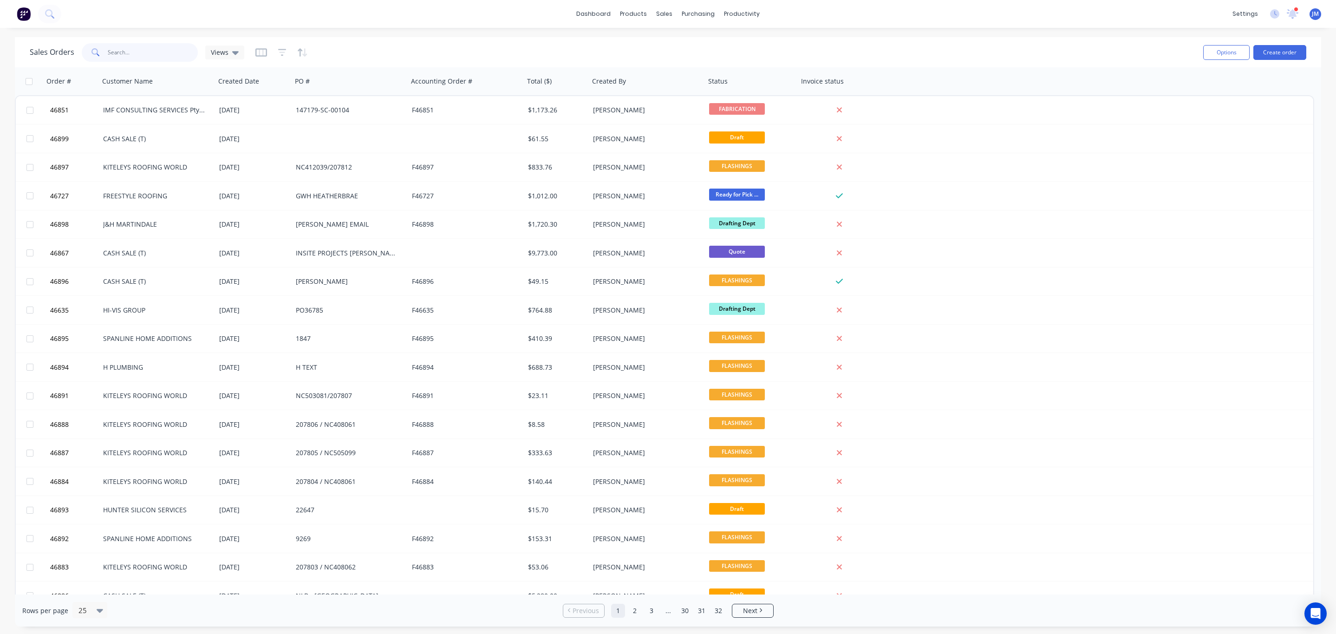
click at [143, 52] on input "text" at bounding box center [153, 52] width 91 height 19
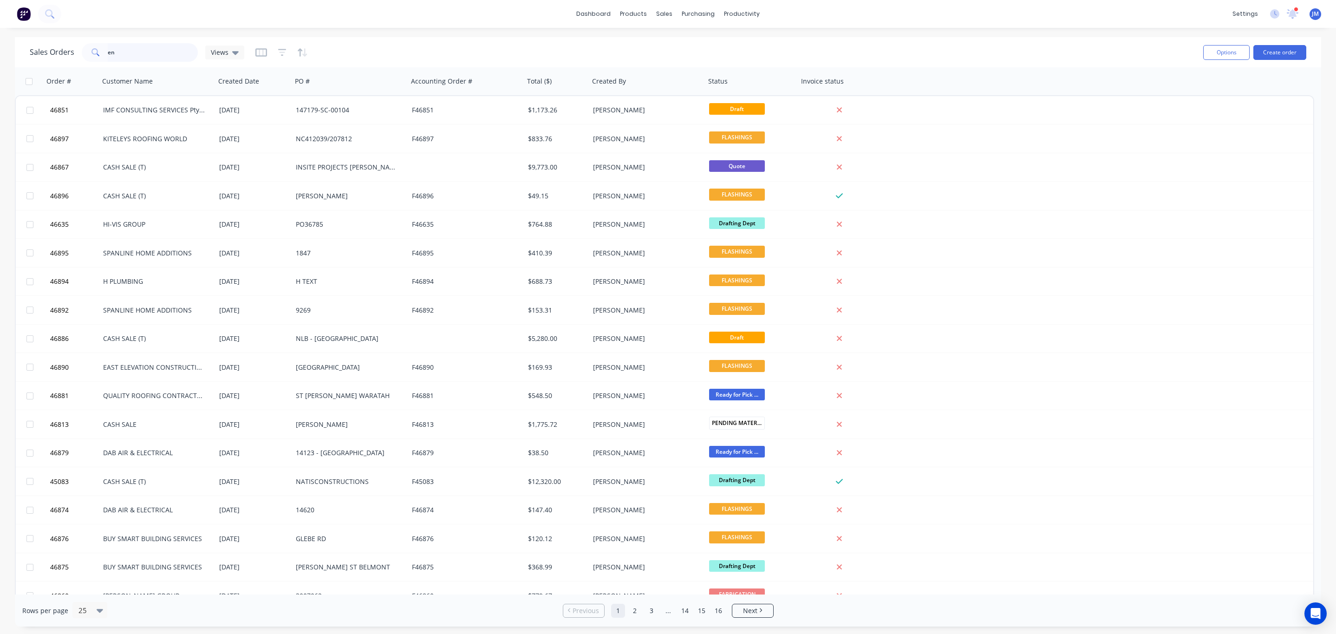
click at [163, 51] on input "en" at bounding box center [153, 52] width 91 height 19
drag, startPoint x: 141, startPoint y: 52, endPoint x: 95, endPoint y: 53, distance: 45.5
click at [95, 53] on div "en" at bounding box center [140, 52] width 116 height 19
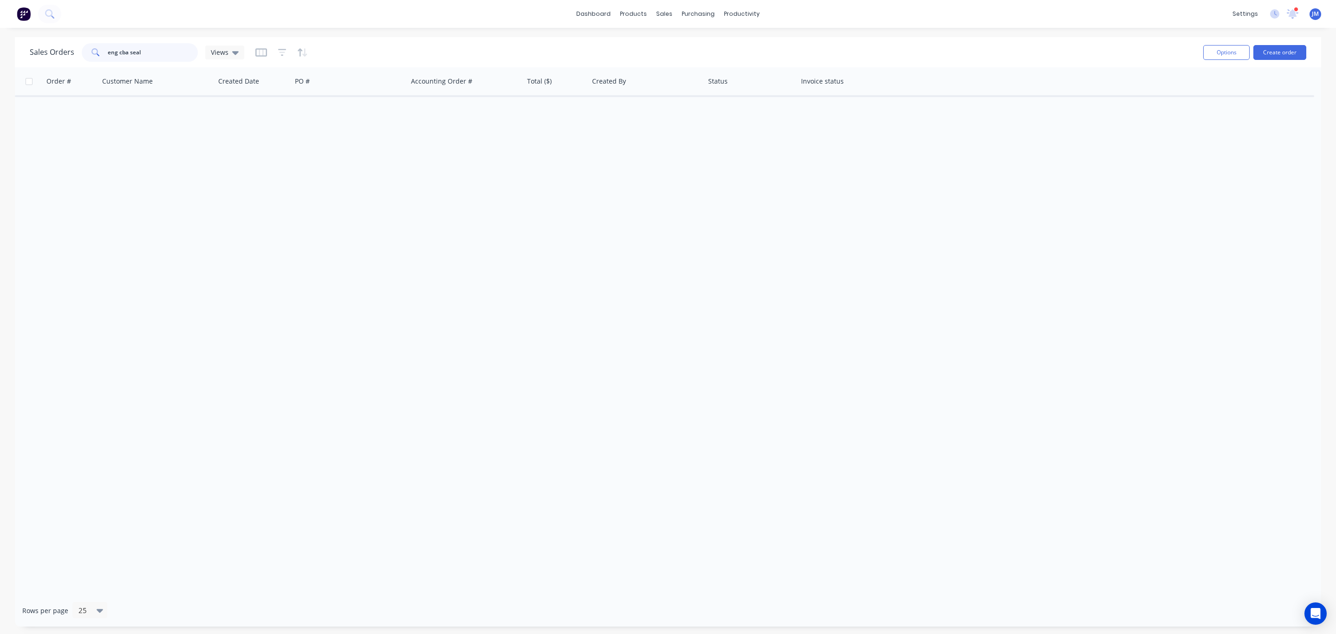
drag, startPoint x: 150, startPoint y: 46, endPoint x: 22, endPoint y: 28, distance: 129.4
click at [22, 28] on div "dashboard products sales purchasing productivity dashboard products Product Cat…" at bounding box center [668, 317] width 1336 height 634
type input "a710-07229"
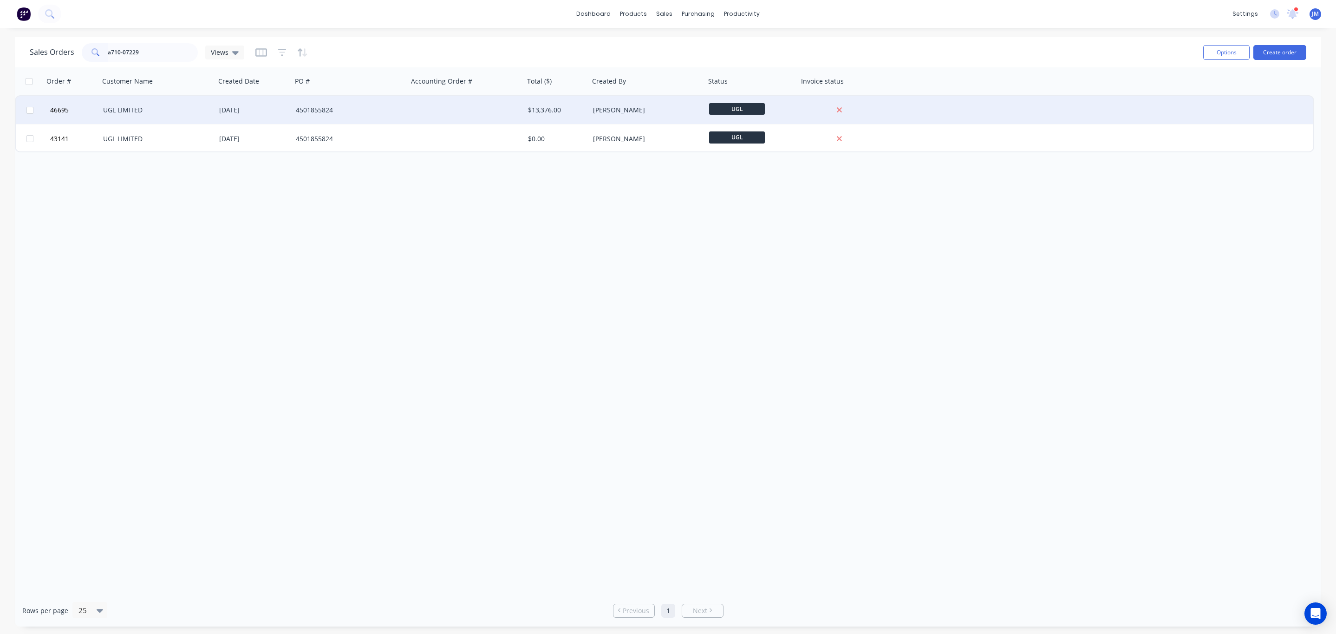
click at [289, 102] on div "01 Aug 2025" at bounding box center [253, 110] width 77 height 28
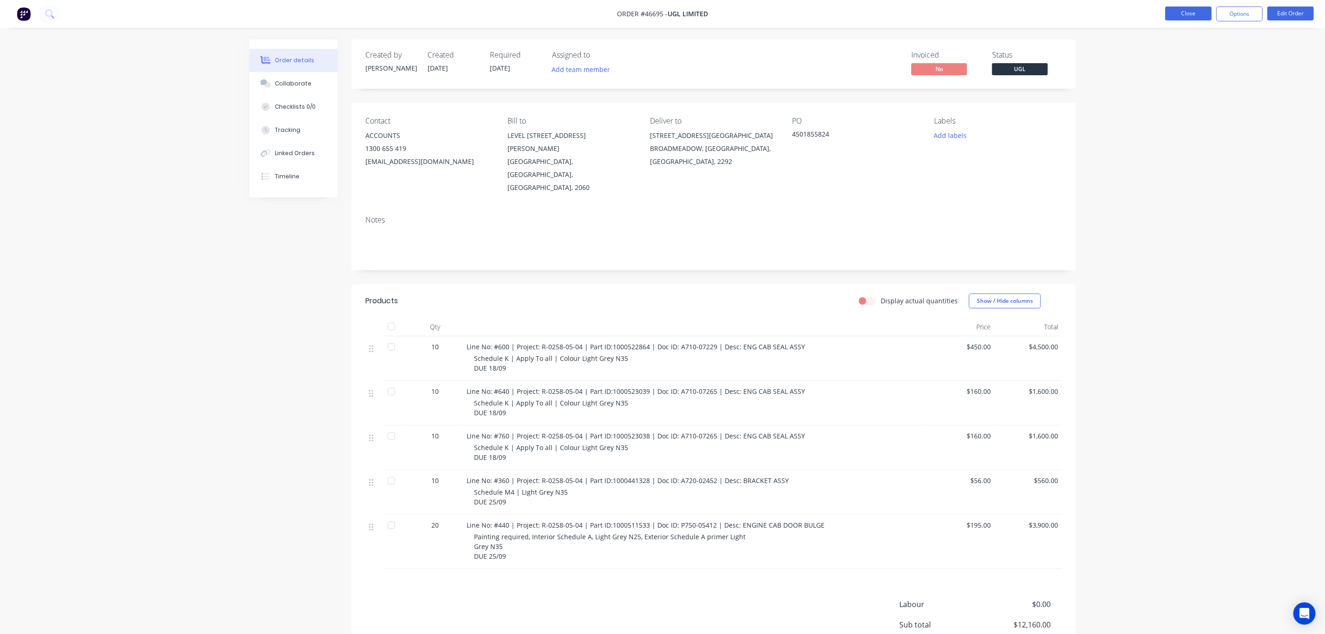
click at [1188, 17] on button "Close" at bounding box center [1188, 13] width 46 height 14
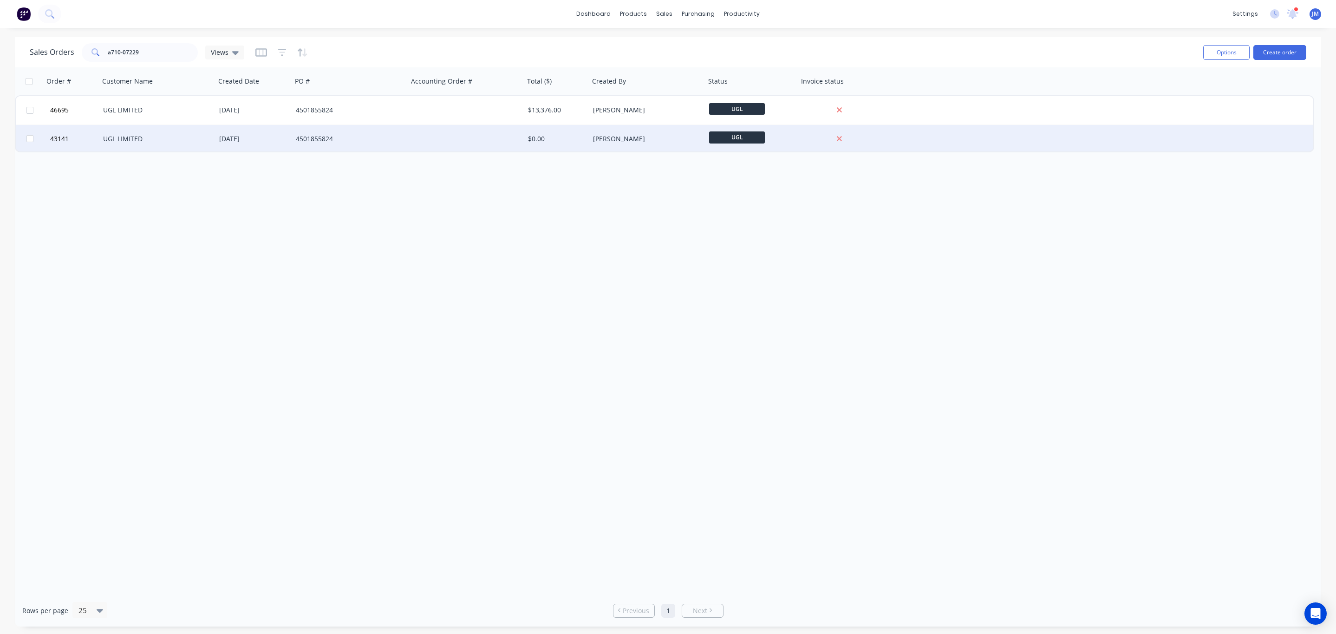
click at [524, 140] on div "$0.00" at bounding box center [556, 139] width 65 height 28
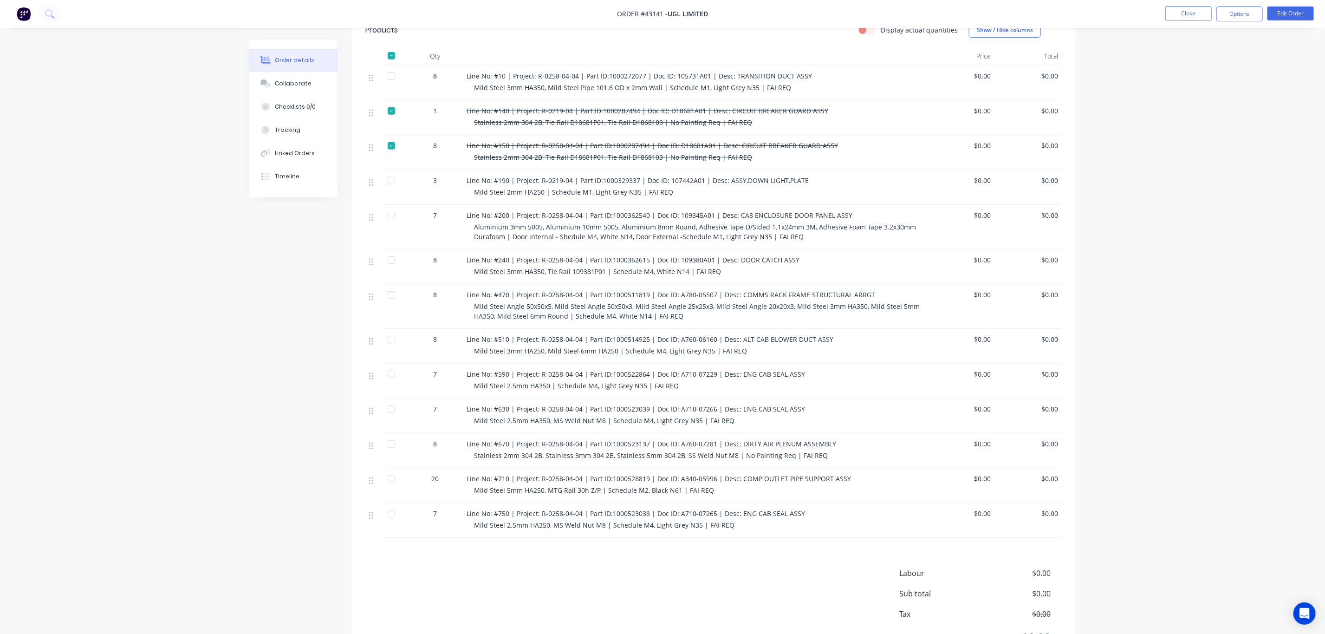
scroll to position [279, 0]
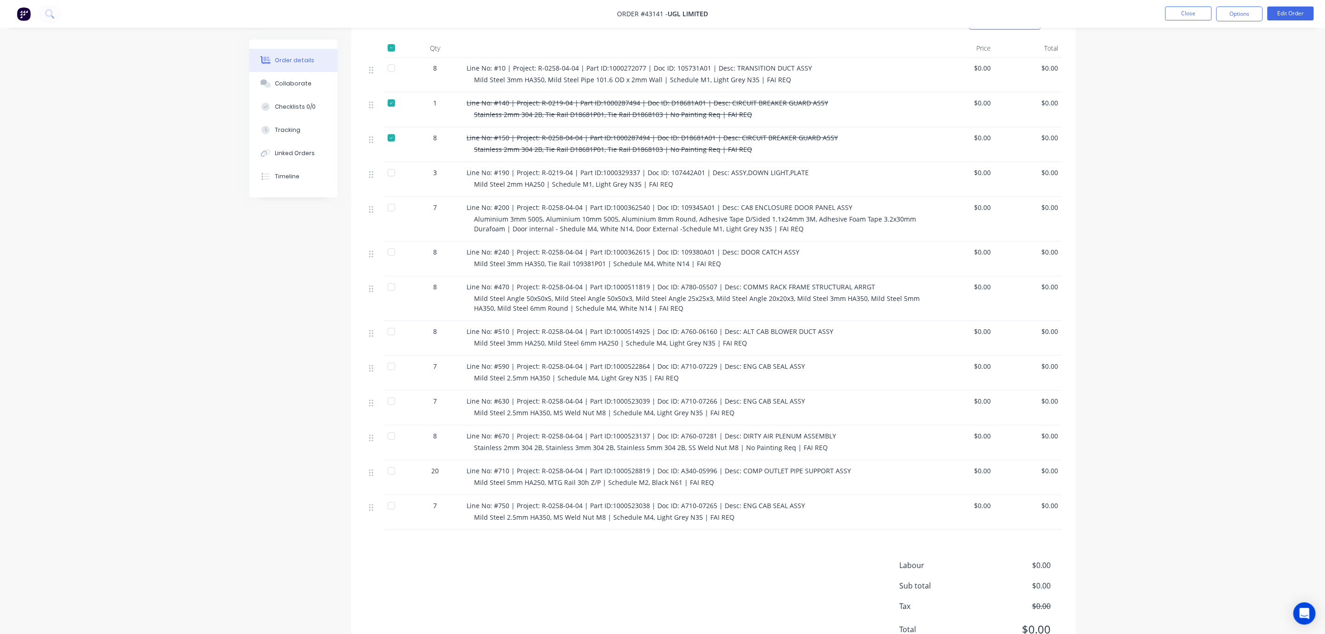
click at [581, 408] on span "Mild Steel 2.5mm HA350, MS Weld Nut M8 | Schedule M4, Light Grey N35 | FAI REQ" at bounding box center [604, 412] width 260 height 9
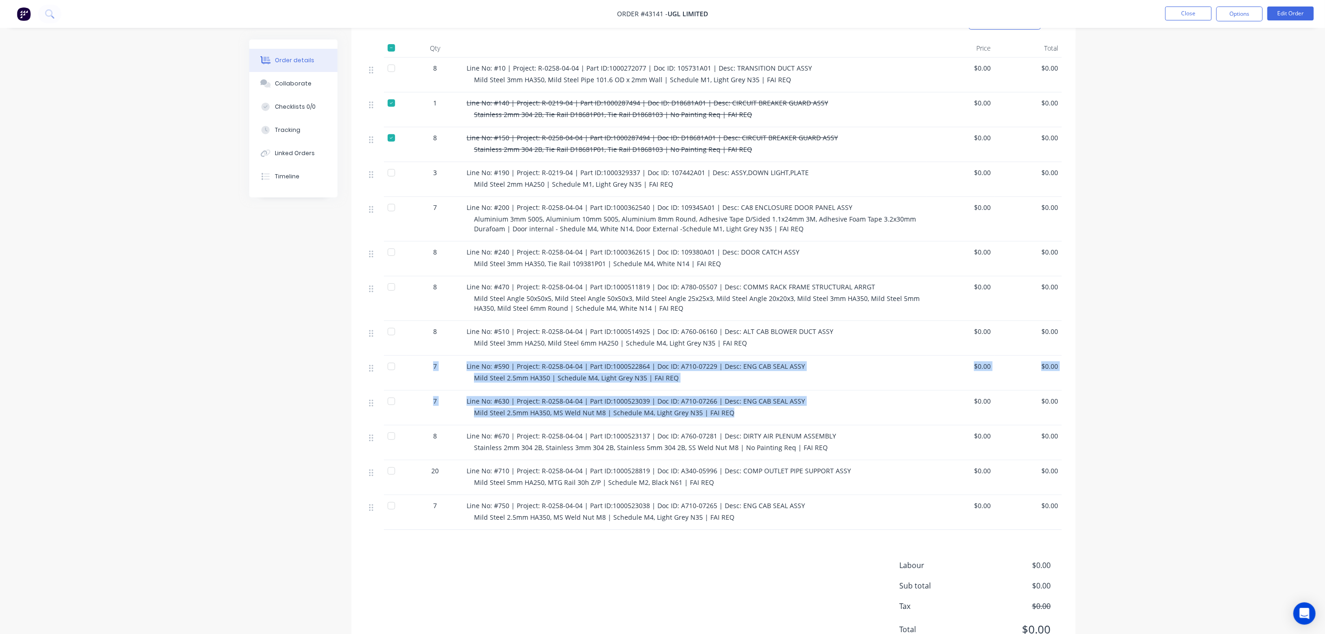
drag, startPoint x: 721, startPoint y: 392, endPoint x: 403, endPoint y: 354, distance: 320.7
click at [403, 354] on div "8 Line No: #10 | Project: R-0258-04-04 | Part ID:1000272077 | Doc ID: 105731A01…" at bounding box center [713, 294] width 696 height 472
copy div "7 Line No: #590 | Project: R-0258-04-04 | Part ID:1000522864 | Doc ID: A710-072…"
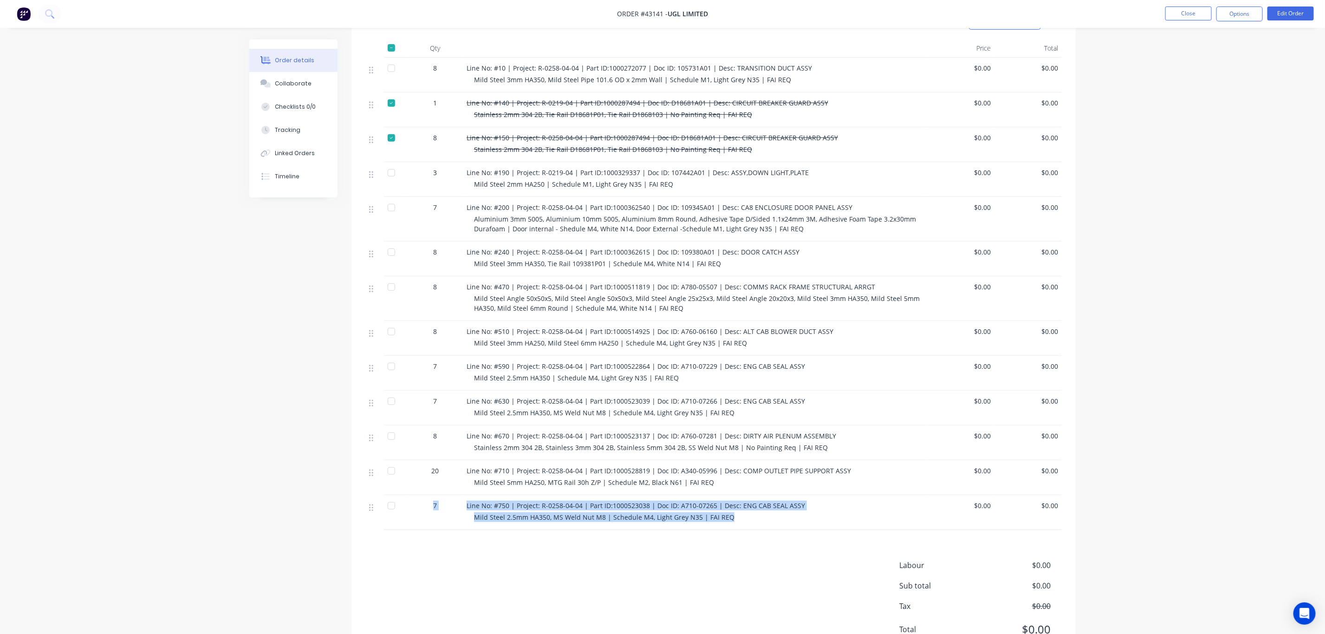
drag, startPoint x: 727, startPoint y: 497, endPoint x: 411, endPoint y: 492, distance: 316.7
click at [411, 495] on div "7 Line No: #750 | Project: R-0258-04-04 | Part ID:1000523038 | Doc ID: A710-072…" at bounding box center [713, 512] width 696 height 35
copy div "7 Line No: #750 | Project: R-0258-04-04 | Part ID:1000523038 | Doc ID: A710-072…"
click at [674, 559] on div "Labour $0.00 Sub total $0.00 Tax $0.00 Total $0.00" at bounding box center [713, 602] width 696 height 87
drag, startPoint x: 712, startPoint y: 481, endPoint x: 675, endPoint y: 481, distance: 36.2
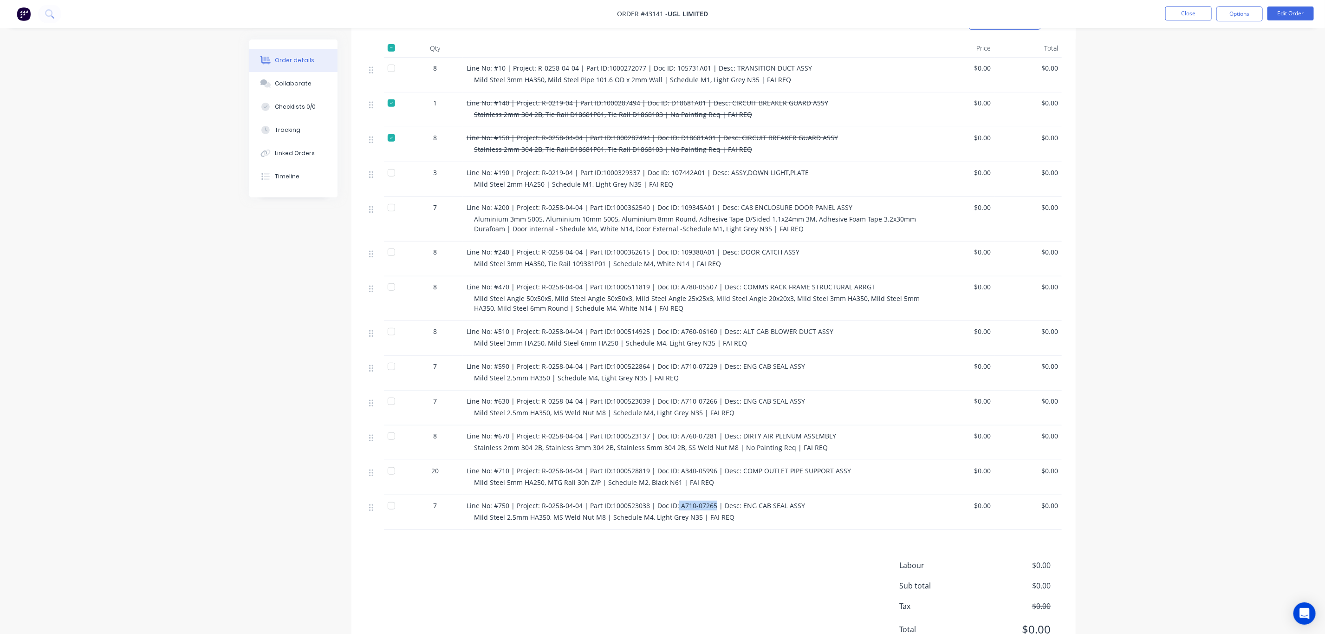
click at [675, 501] on span "Line No: #750 | Project: R-0258-04-04 | Part ID:1000523038 | Doc ID: A710-07265…" at bounding box center [636, 505] width 338 height 9
copy span "A710-07265"
drag, startPoint x: 720, startPoint y: 290, endPoint x: 711, endPoint y: 287, distance: 9.7
click at [720, 290] on div "Line No: #470 | Project: R-0258-04-04 | Part ID:1000511819 | Doc ID: A780-05507…" at bounding box center [695, 298] width 464 height 45
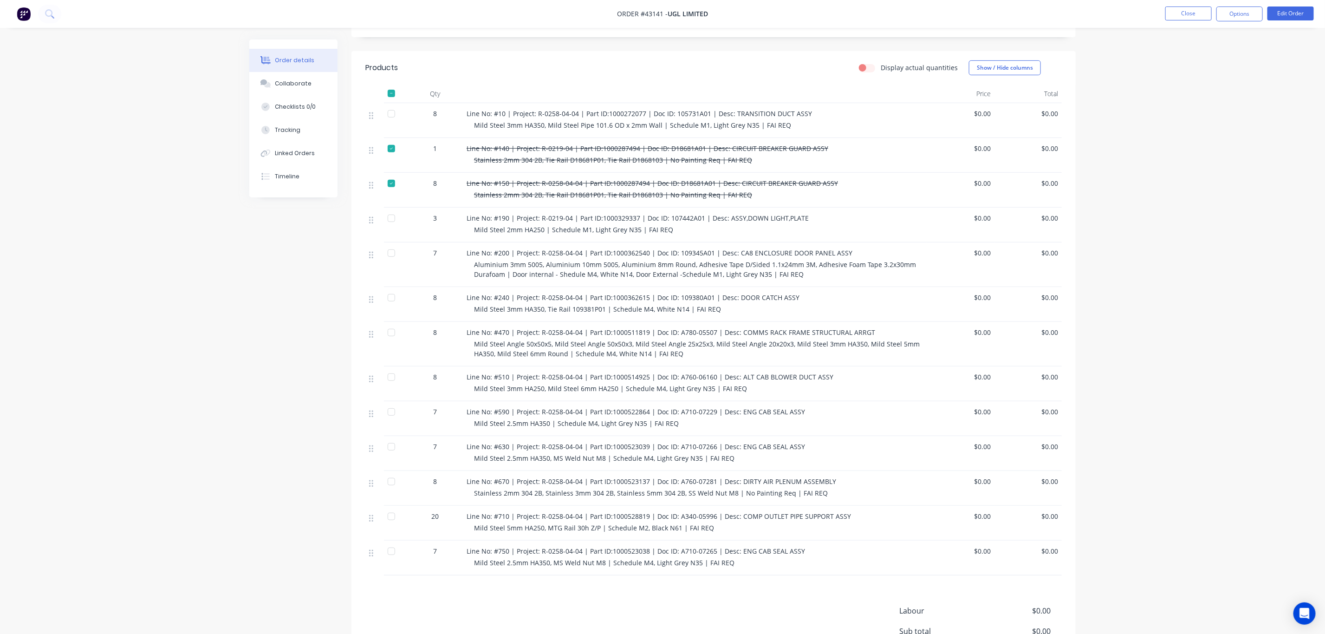
scroll to position [209, 0]
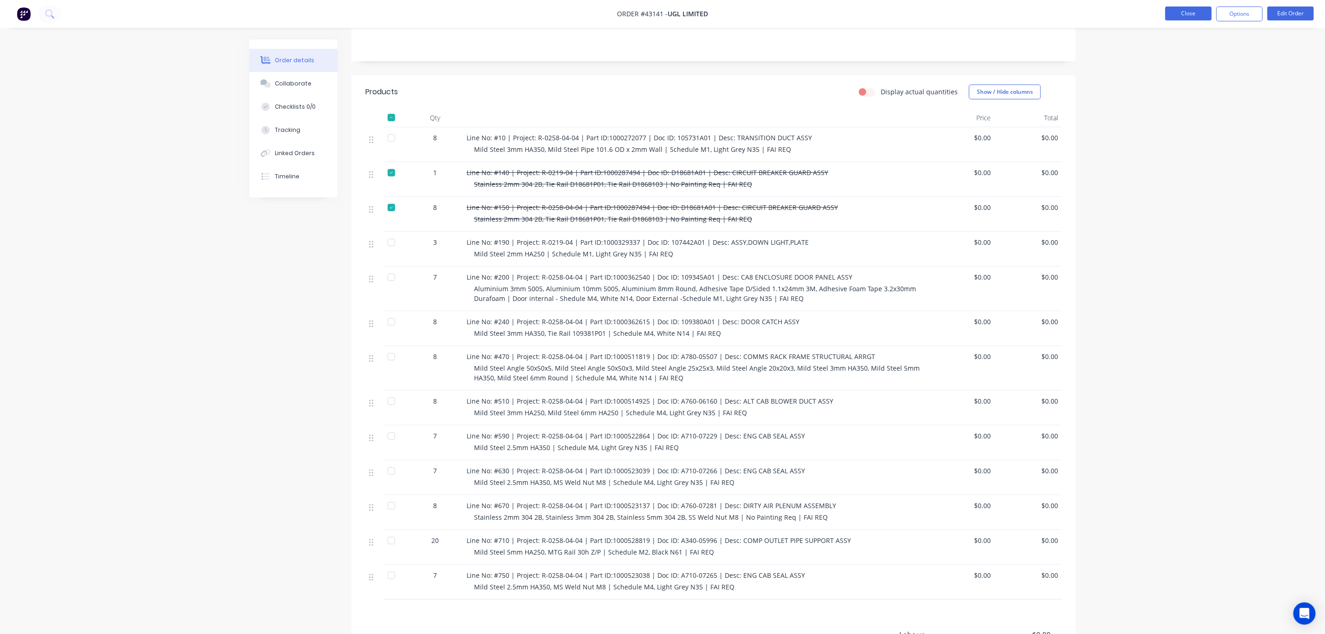
click at [1189, 7] on button "Close" at bounding box center [1188, 13] width 46 height 14
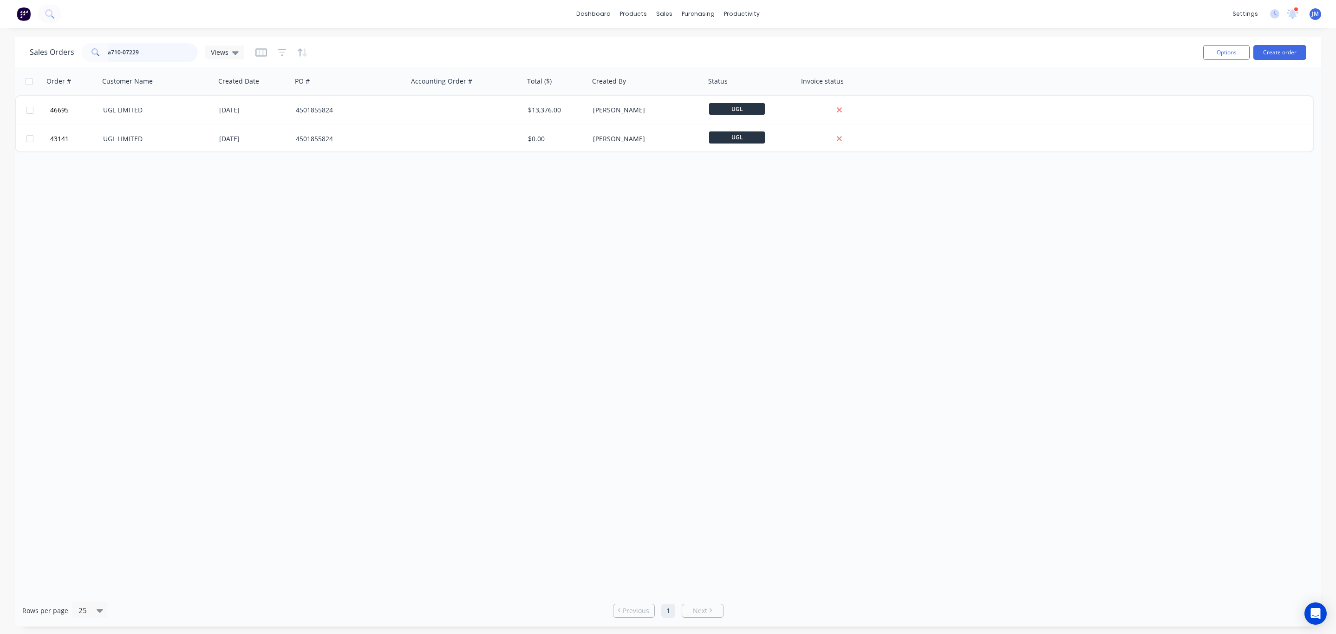
click at [167, 48] on input "a710-07229" at bounding box center [153, 52] width 91 height 19
drag, startPoint x: 175, startPoint y: 52, endPoint x: -1, endPoint y: 53, distance: 175.5
click at [0, 53] on html "dashboard products sales purchasing productivity dashboard products Product Cat…" at bounding box center [668, 317] width 1336 height 634
click at [138, 52] on input "a710-07229" at bounding box center [153, 52] width 91 height 19
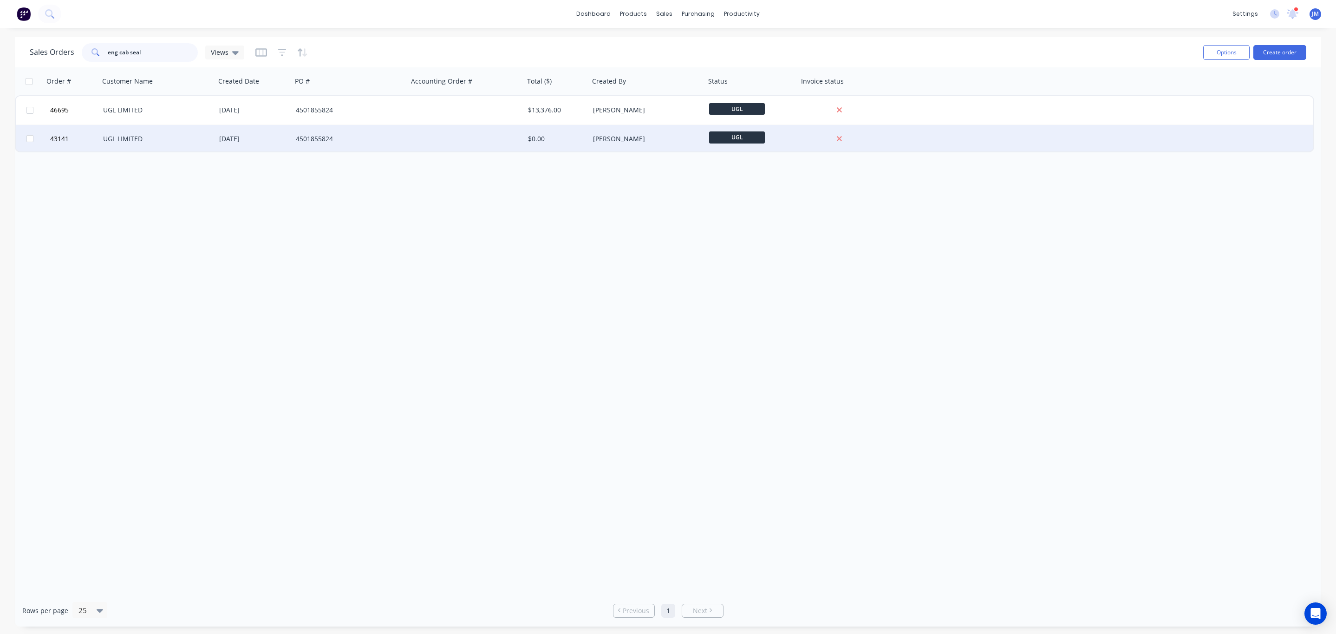
type input "eng cab seal"
click at [245, 125] on div "14 Mar 2025" at bounding box center [253, 139] width 77 height 28
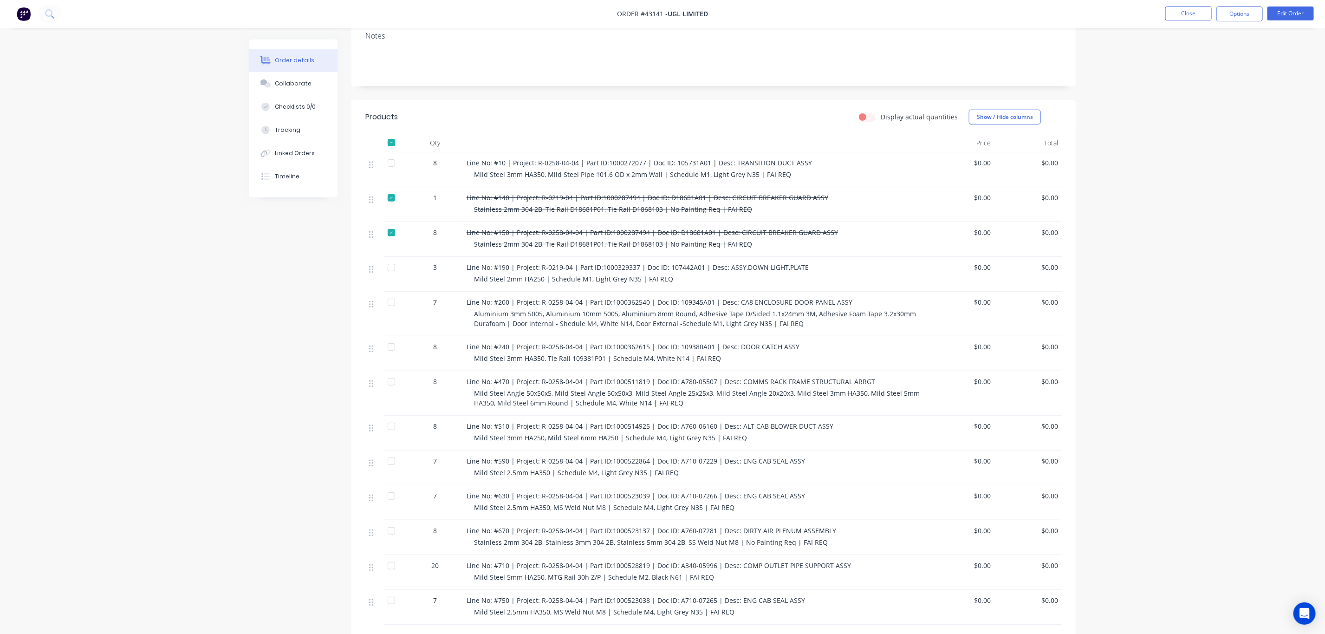
scroll to position [209, 0]
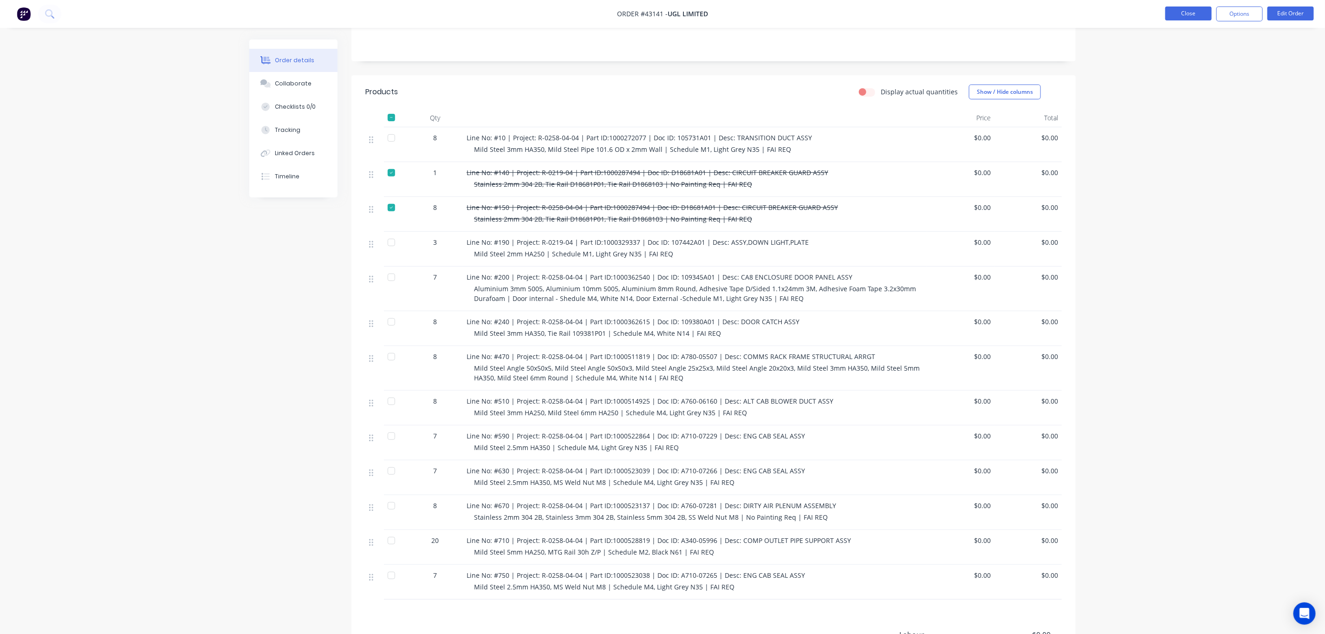
click at [1190, 12] on button "Close" at bounding box center [1188, 13] width 46 height 14
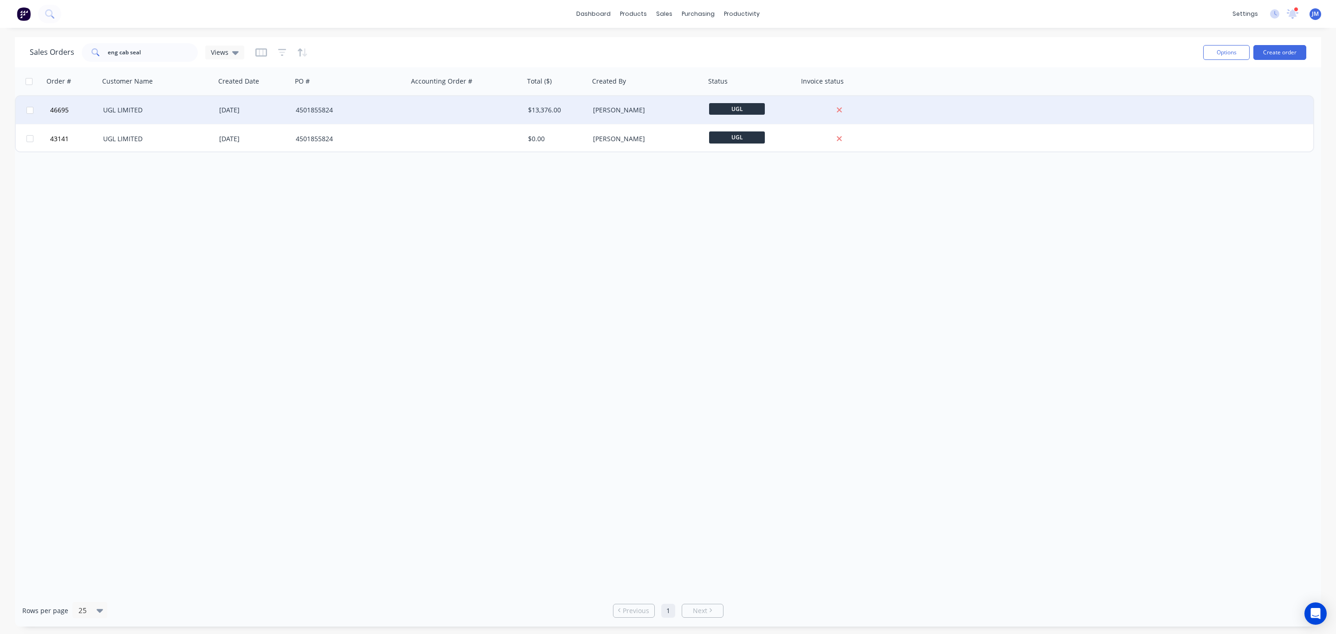
click at [512, 106] on div at bounding box center [466, 110] width 116 height 28
